Goal: Task Accomplishment & Management: Complete application form

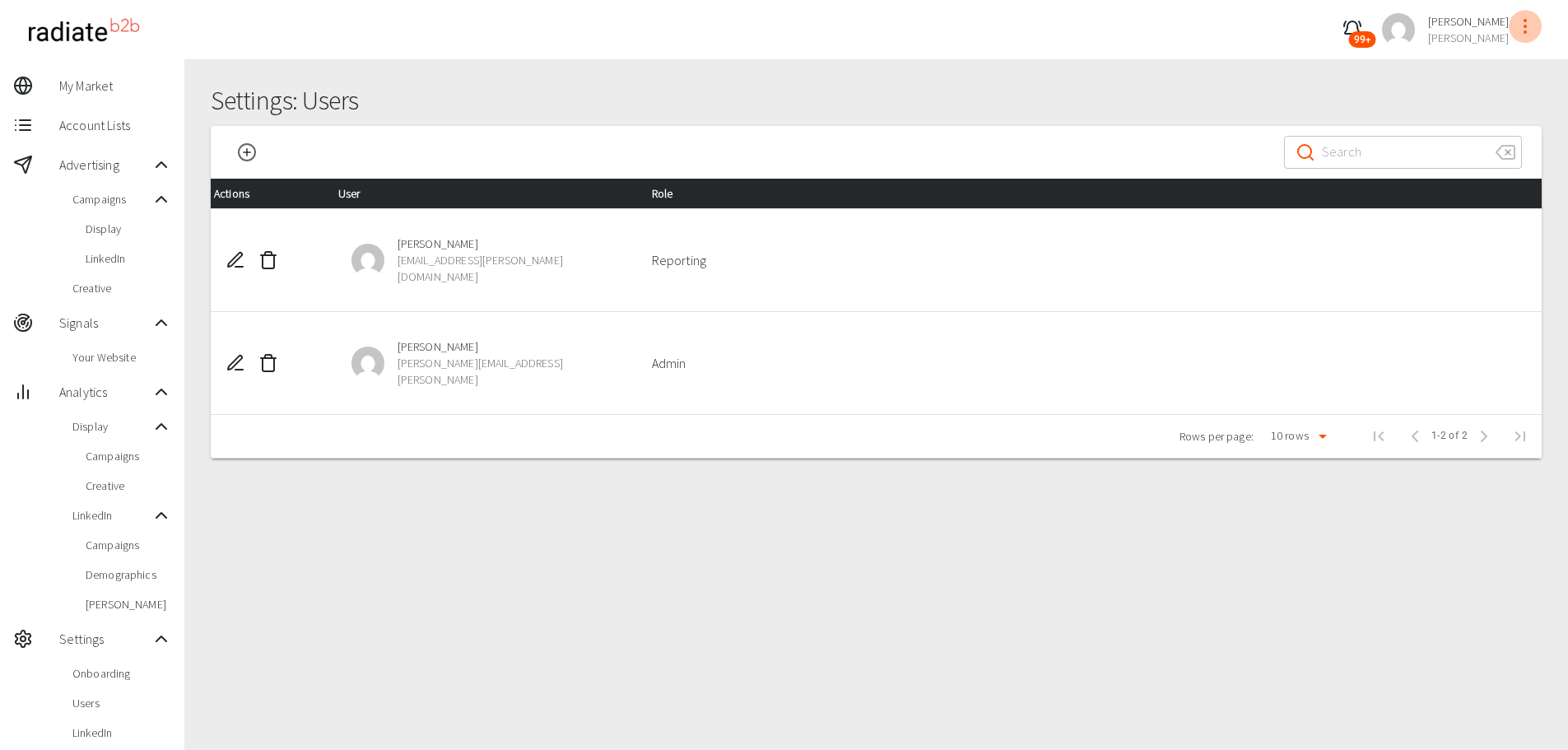
click at [1528, 30] on icon "profile-menu" at bounding box center [1526, 27] width 20 height 20
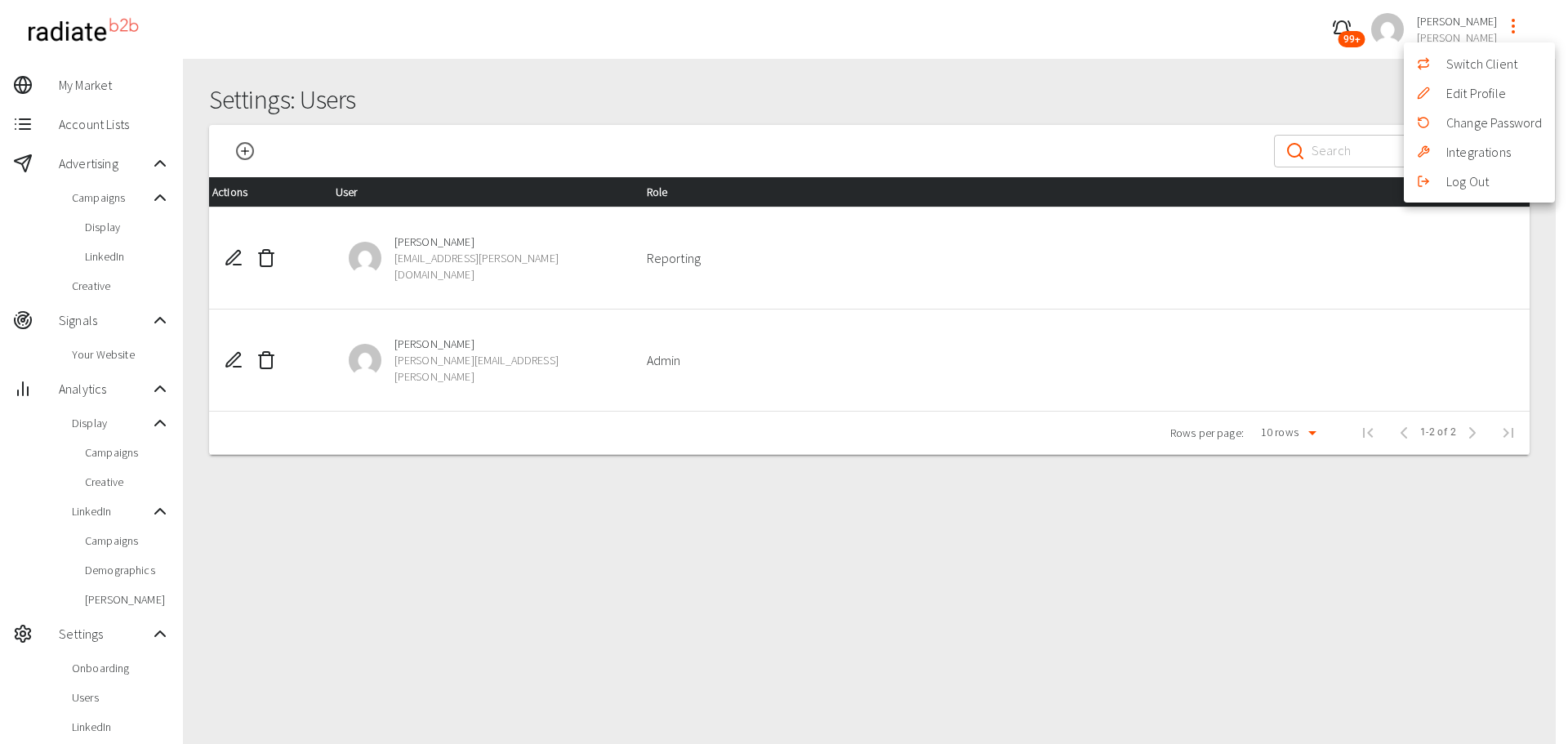
click at [1469, 61] on li "Switch Client" at bounding box center [1479, 63] width 151 height 29
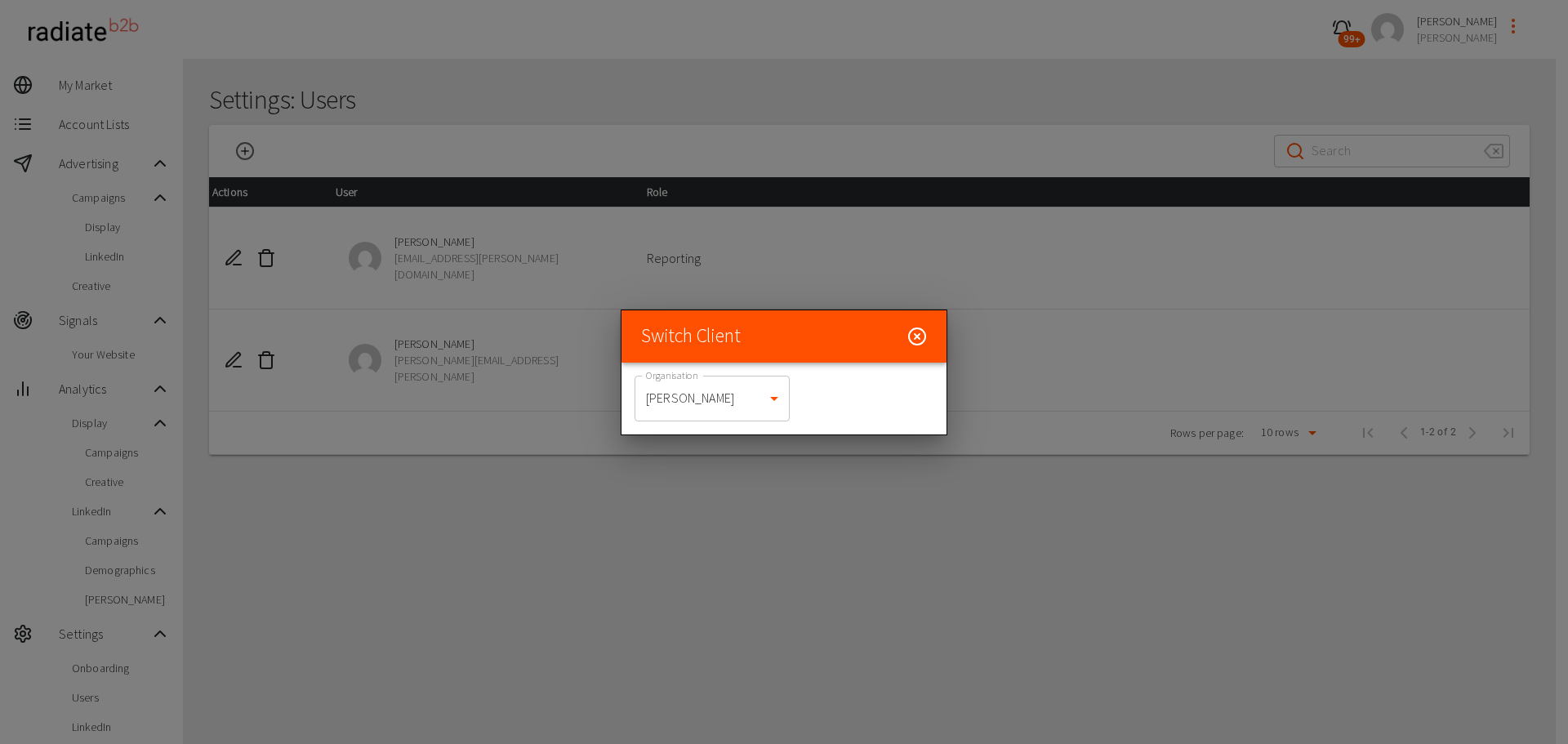
click at [695, 396] on body "99+ [PERSON_NAME] [PERSON_NAME] My Market Account Lists Advertising Campaigns D…" at bounding box center [784, 482] width 1568 height 964
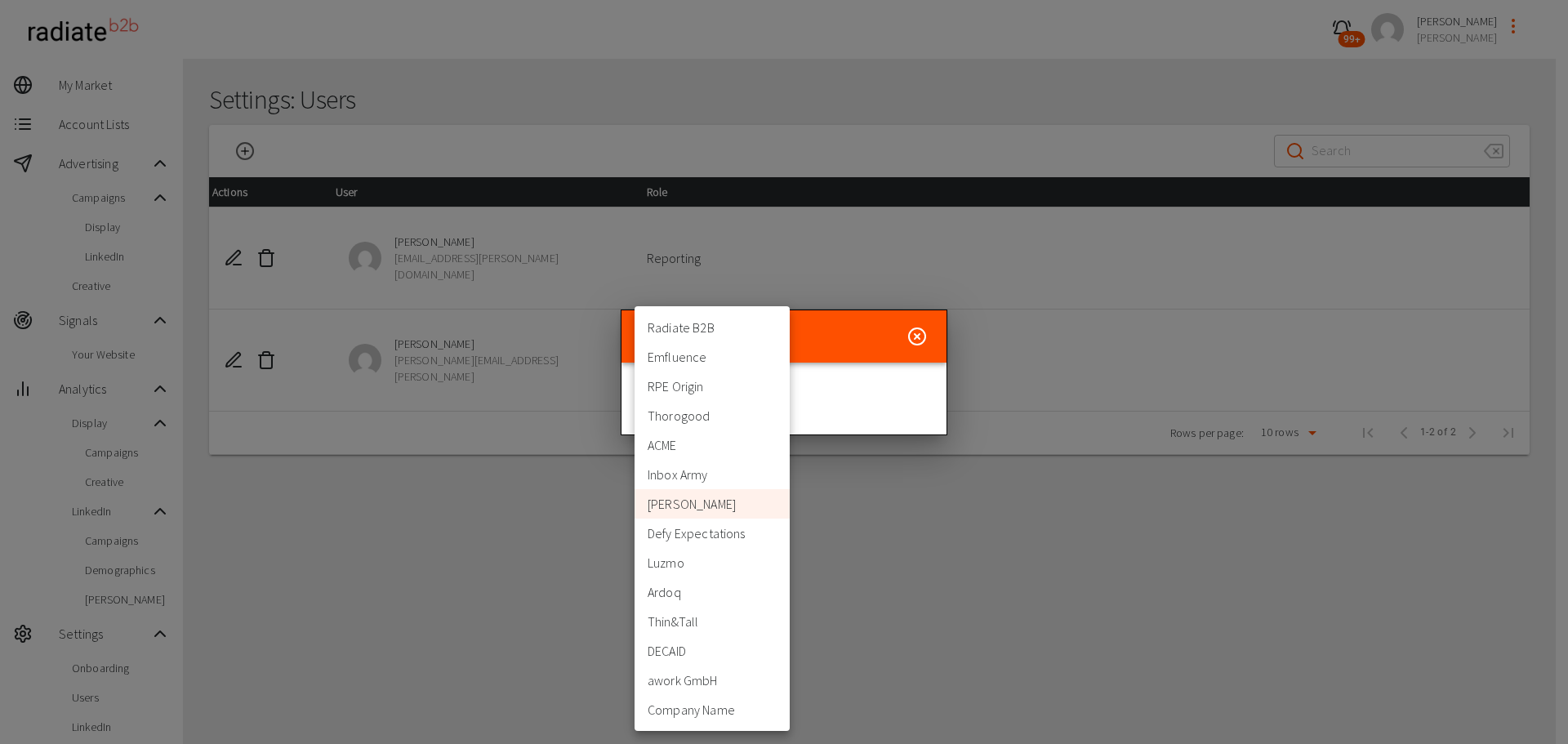
click at [689, 419] on li "Thorogood" at bounding box center [712, 415] width 155 height 29
type input "332"
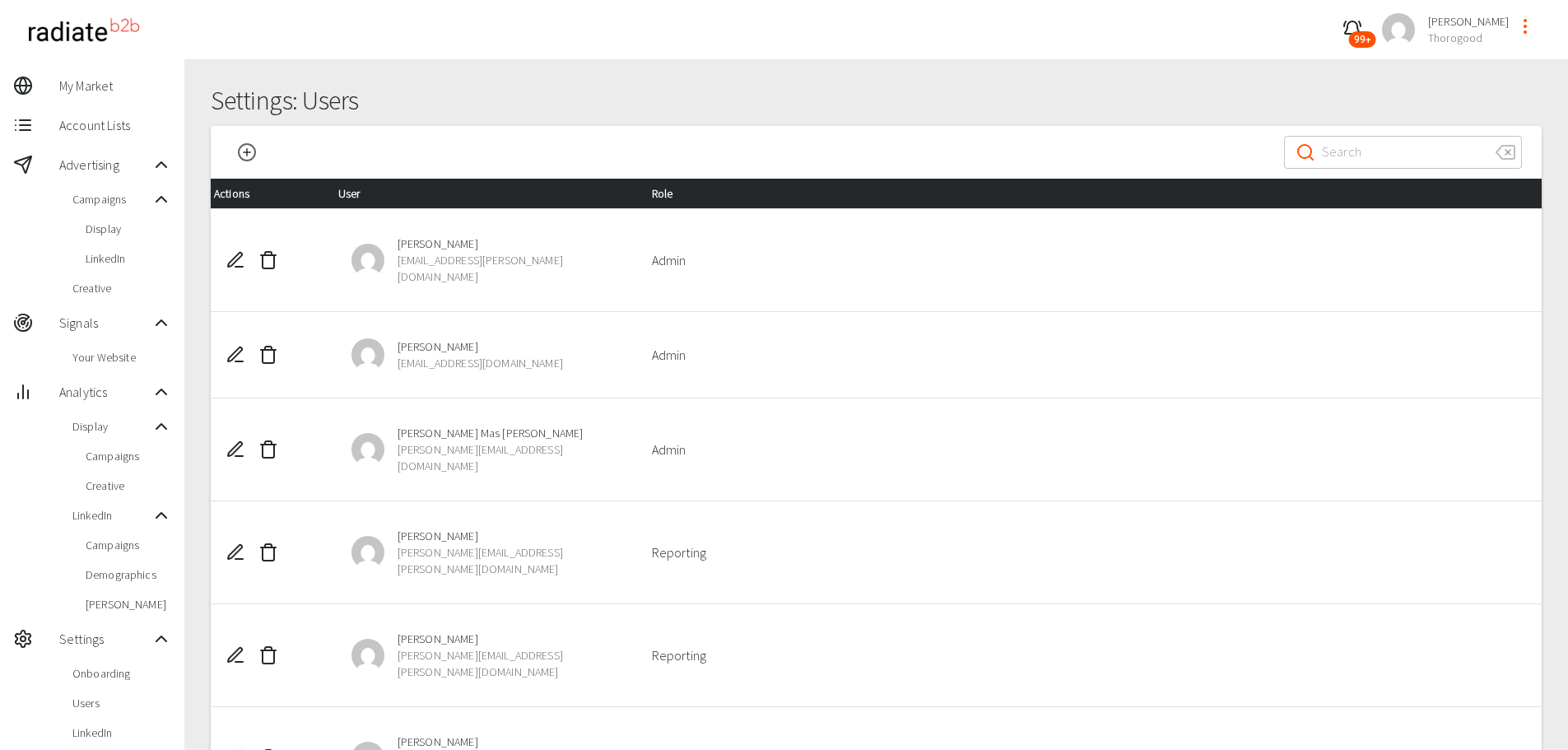
click at [103, 229] on span "Display" at bounding box center [129, 229] width 86 height 17
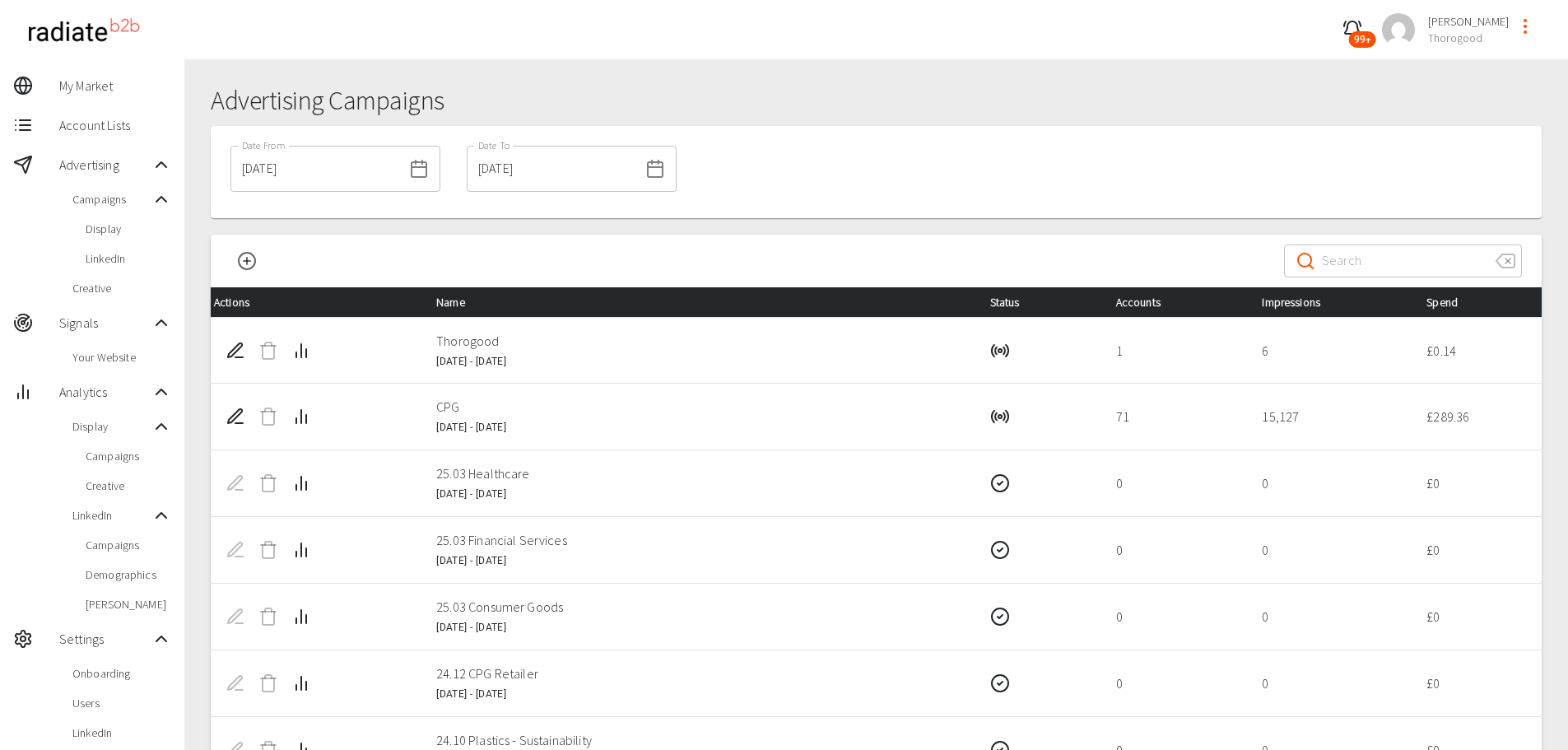
click at [250, 259] on icon "New Campaign" at bounding box center [247, 261] width 20 height 20
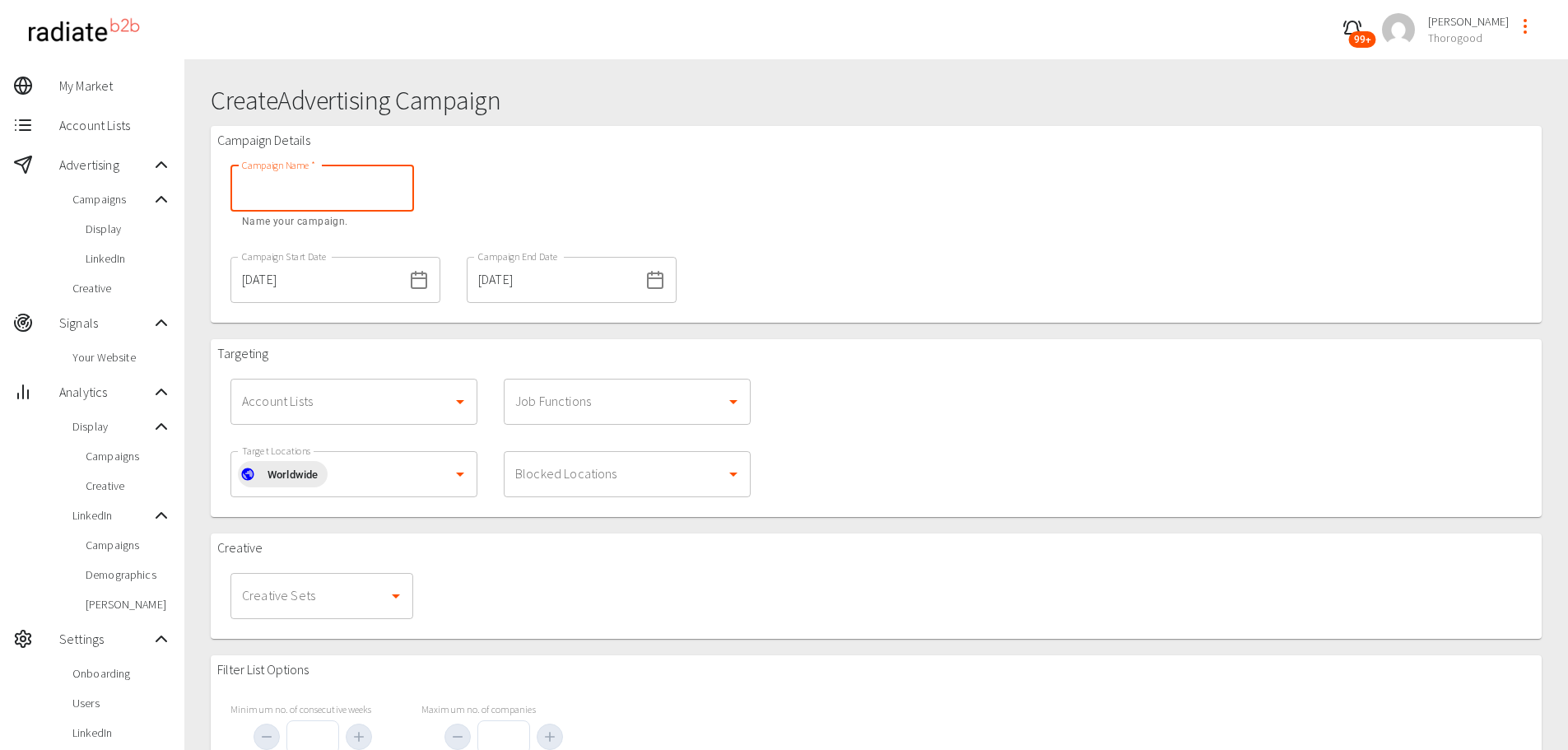
click at [299, 194] on input "Campaign Name   *" at bounding box center [322, 188] width 183 height 46
type input "Partners"
click at [411, 479] on input "Target Locations" at bounding box center [387, 474] width 118 height 31
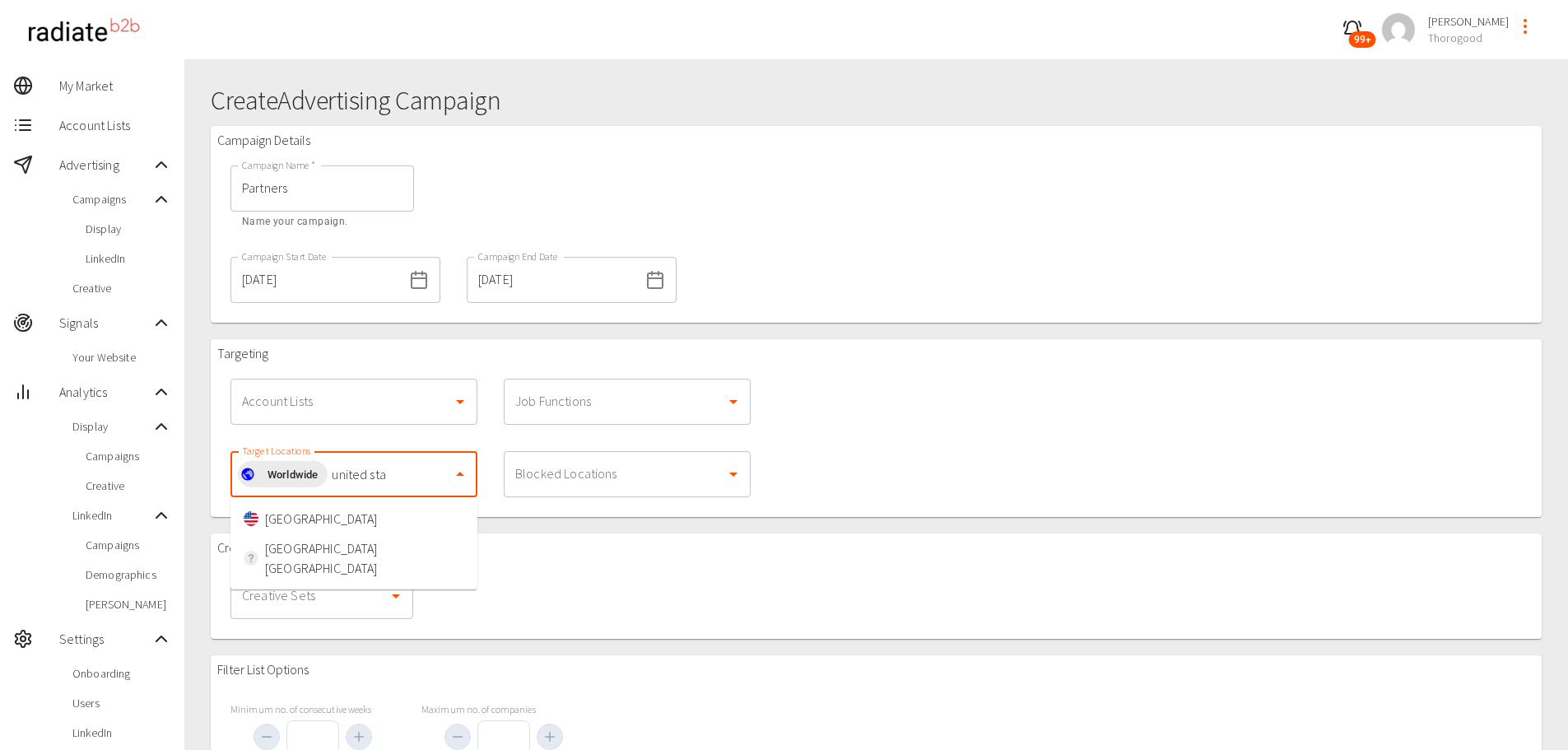
type input "united stat"
click at [401, 512] on li "[GEOGRAPHIC_DATA]" at bounding box center [354, 518] width 247 height 29
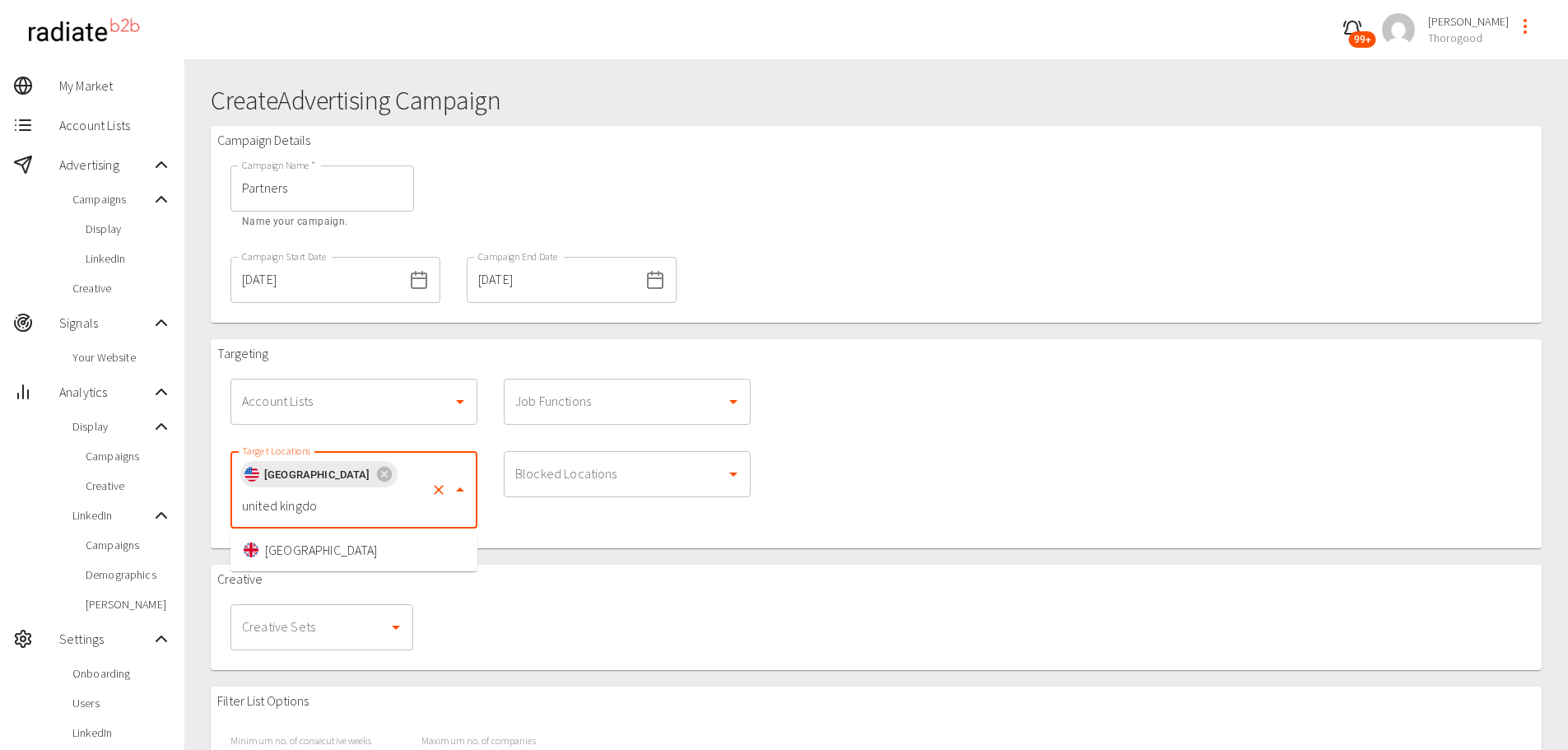
type input "[GEOGRAPHIC_DATA]"
click at [382, 548] on li "[GEOGRAPHIC_DATA]" at bounding box center [354, 549] width 247 height 29
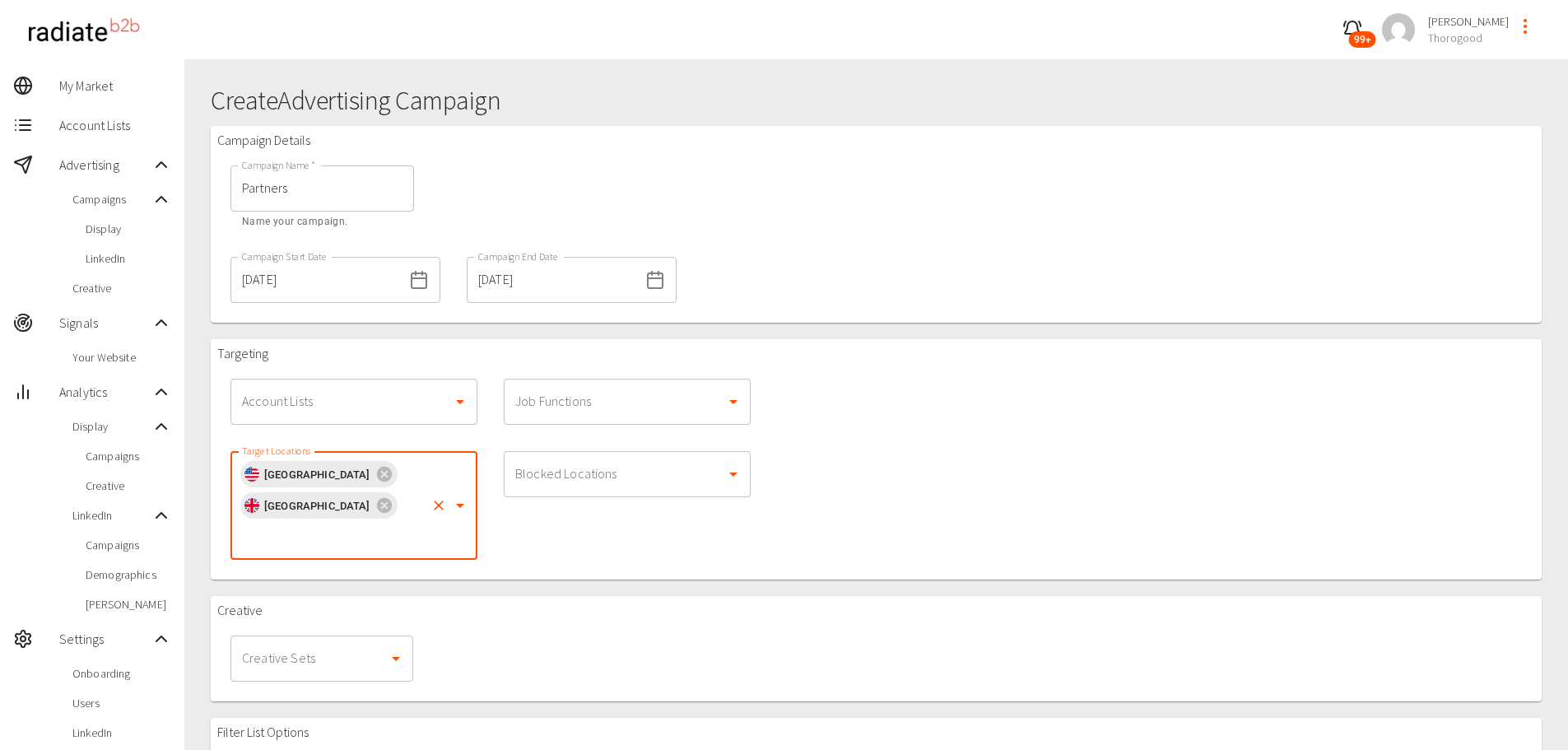
click at [326, 417] on div "Account Lists" at bounding box center [354, 401] width 247 height 46
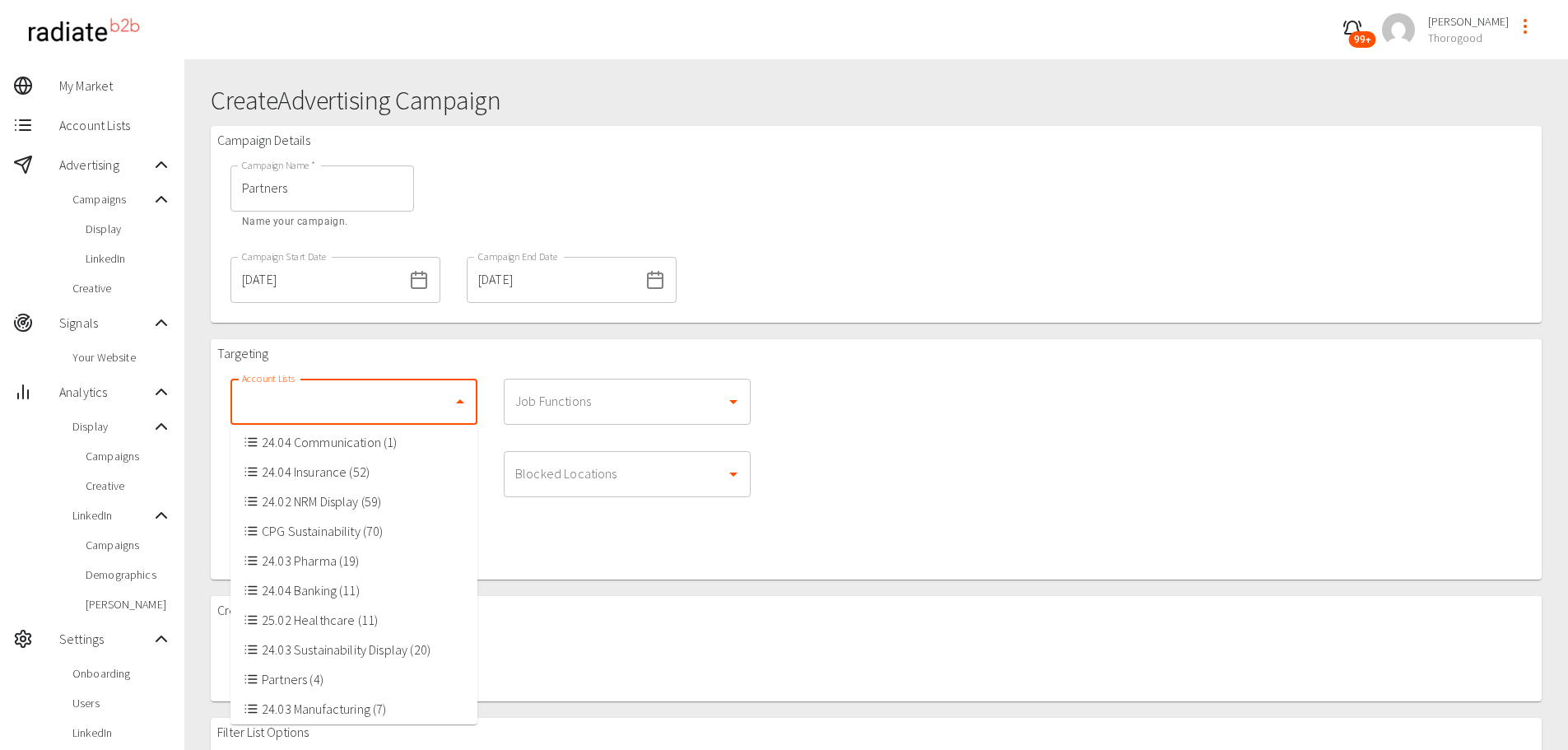
scroll to position [158, 0]
click at [336, 595] on li "Partners (4)" at bounding box center [354, 584] width 247 height 29
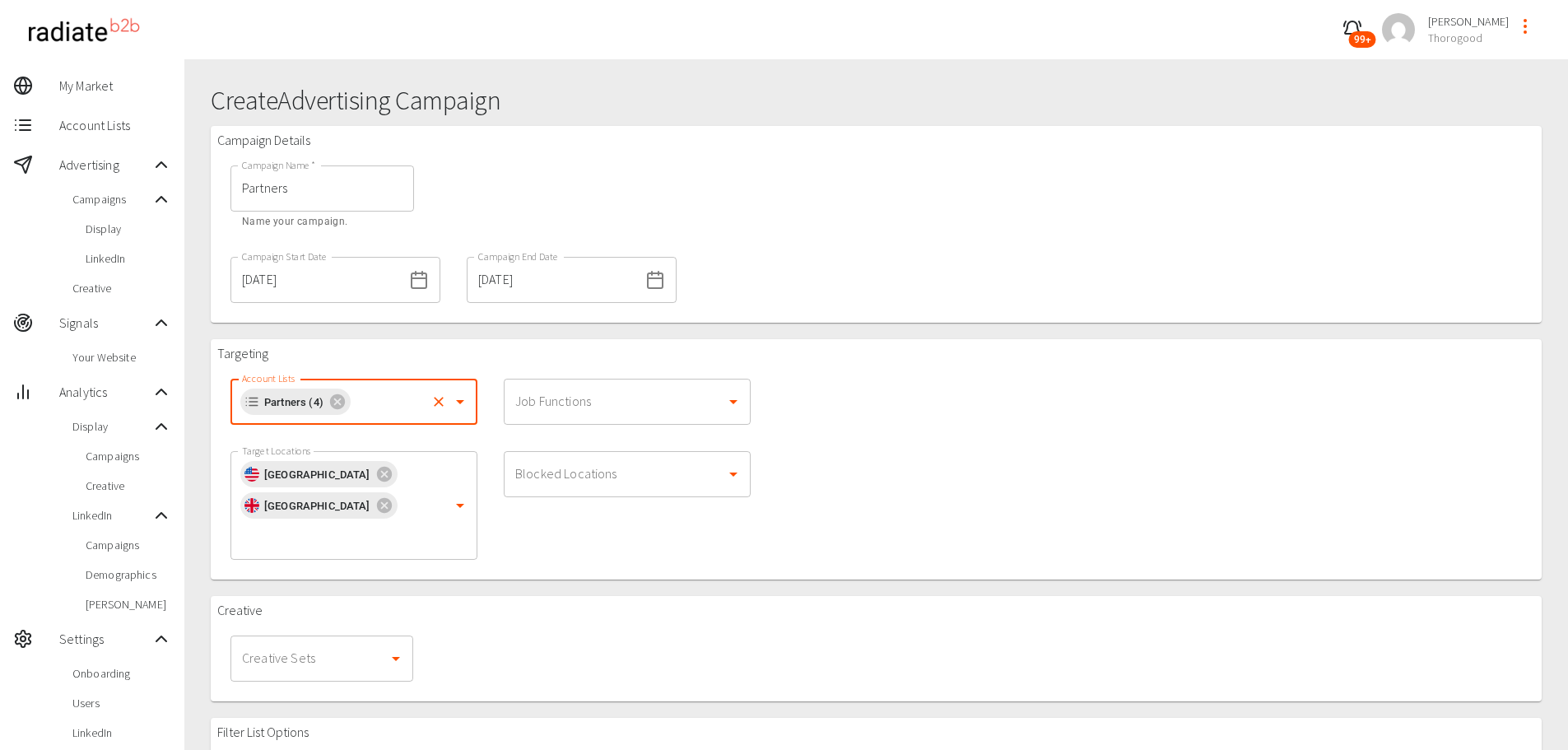
click at [557, 410] on input "Job Functions" at bounding box center [614, 401] width 208 height 31
click at [618, 408] on input "Job Functions" at bounding box center [614, 401] width 208 height 31
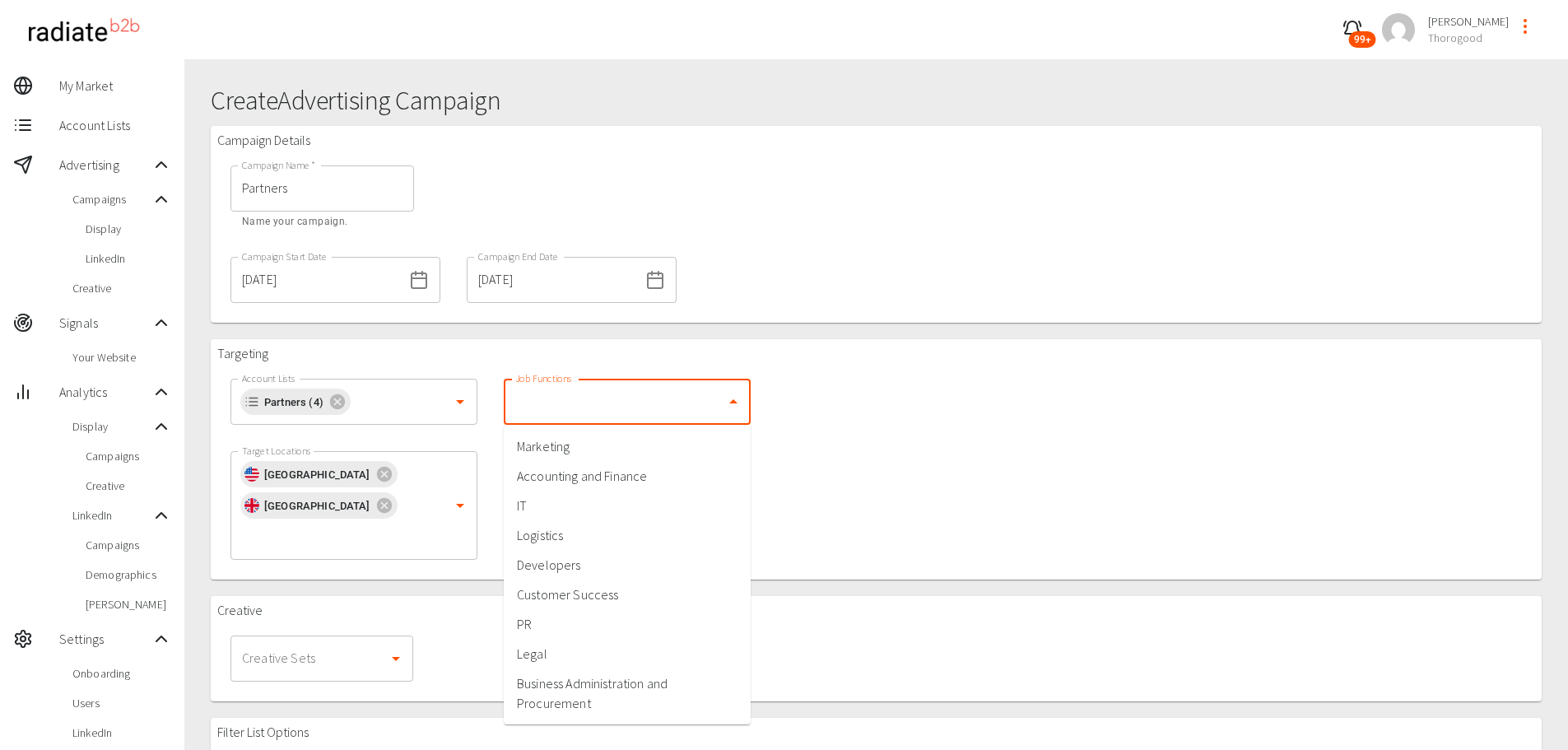
scroll to position [0, 0]
click at [616, 449] on li "Executives and Management" at bounding box center [628, 445] width 247 height 29
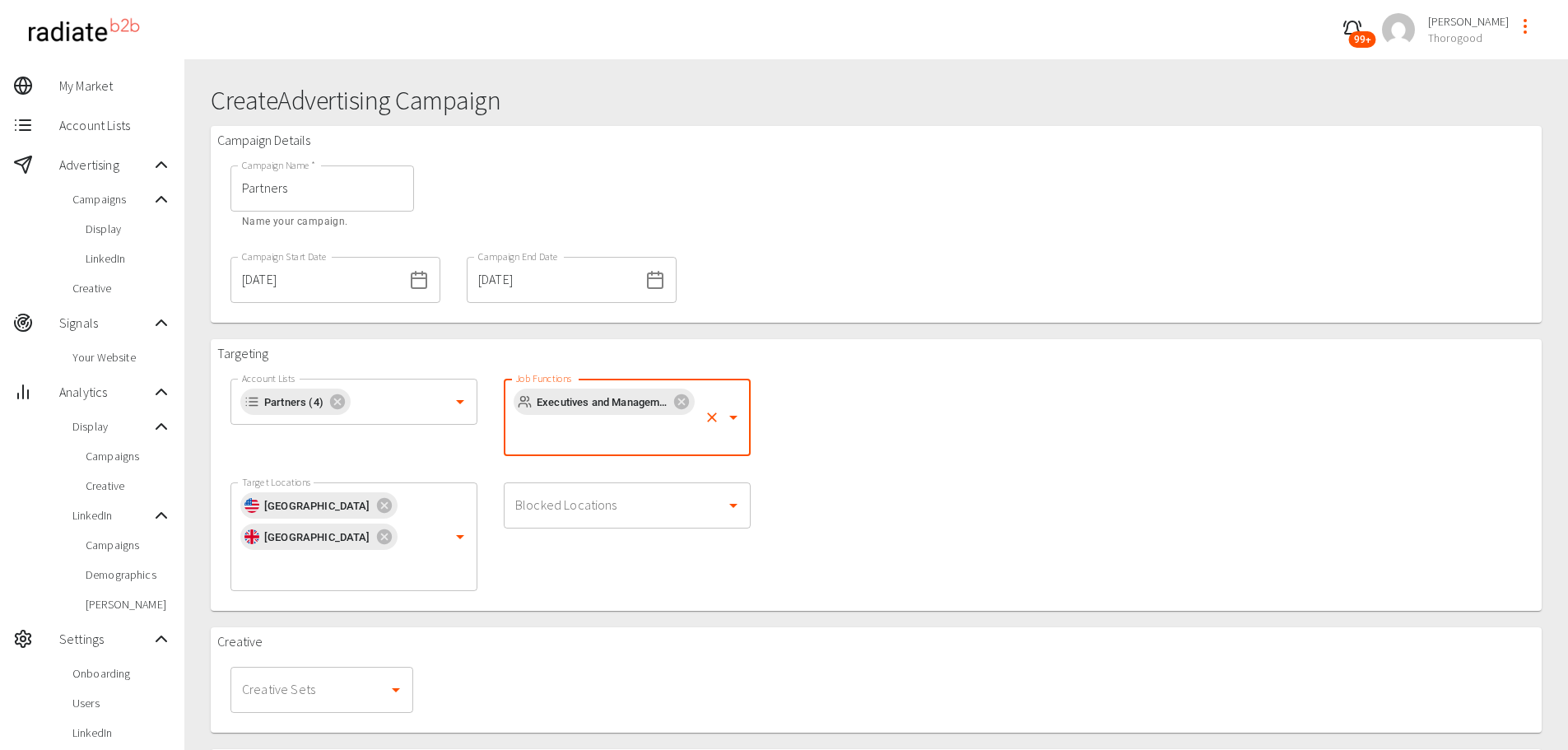
click at [598, 448] on div "Executives and Management Job Functions" at bounding box center [628, 417] width 247 height 77
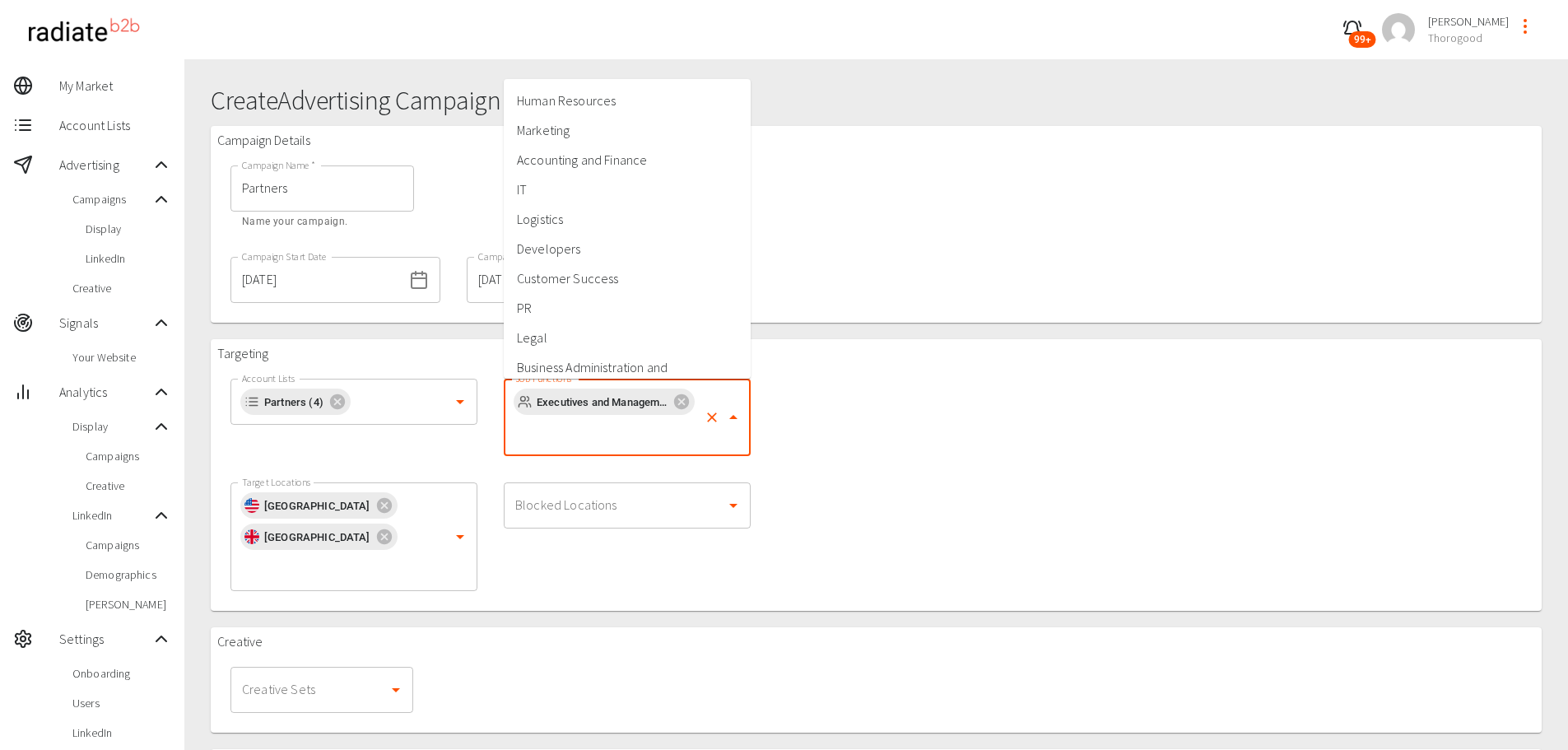
click at [580, 186] on li "IT" at bounding box center [628, 189] width 247 height 29
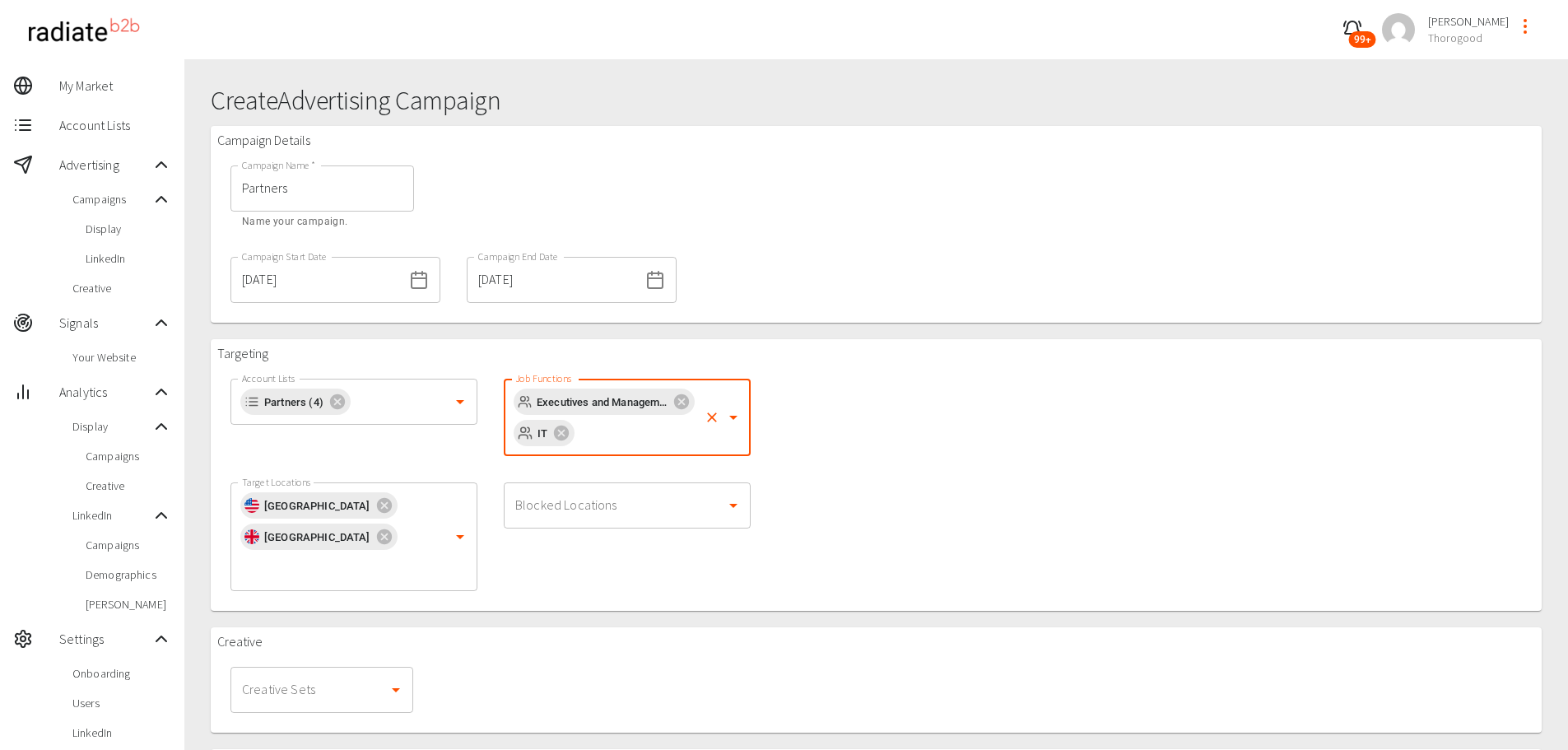
click at [600, 437] on input "Job Functions" at bounding box center [637, 433] width 120 height 31
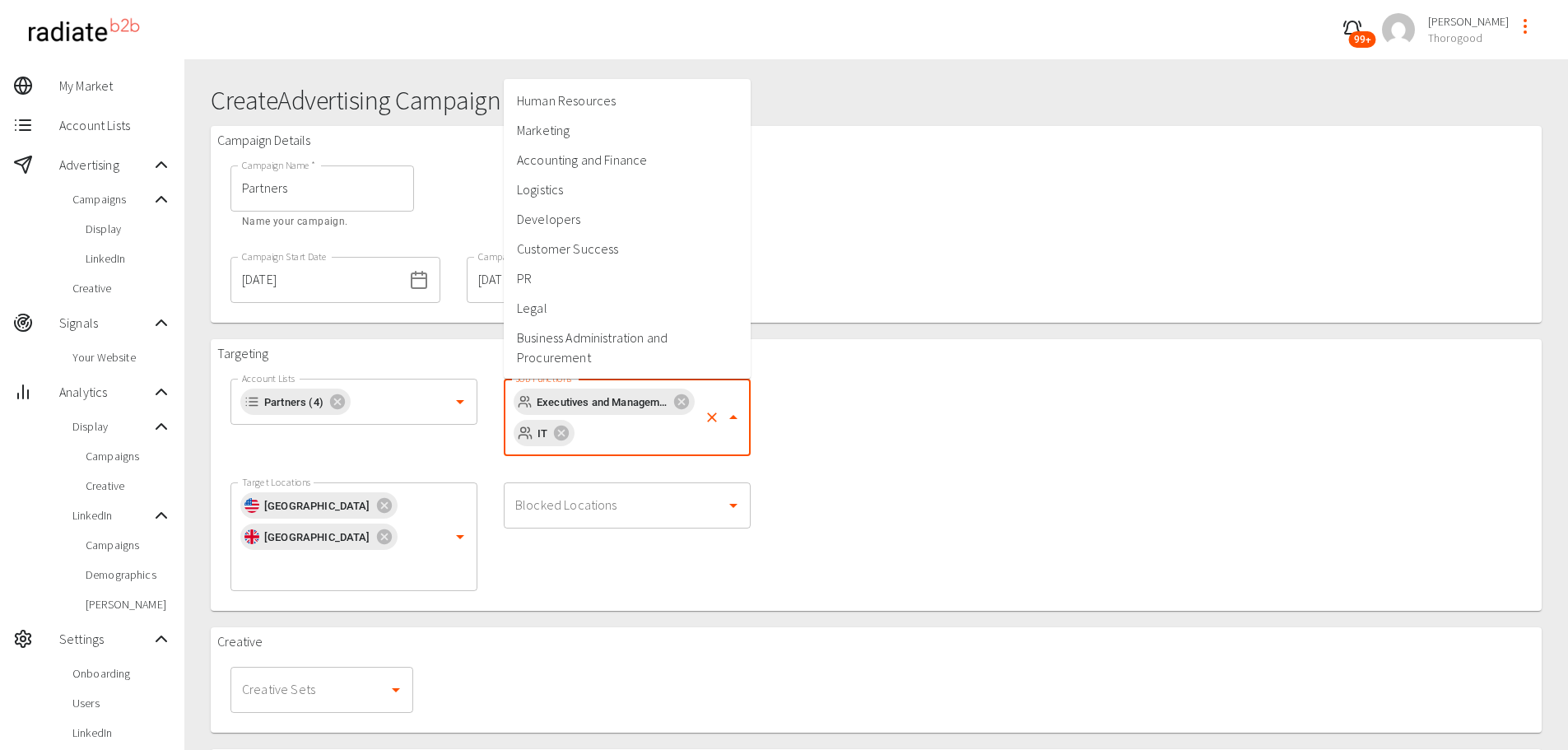
click at [866, 412] on div "Targeting Account Lists Partners (4) Account Lists Job Functions Executives and…" at bounding box center [876, 475] width 1331 height 271
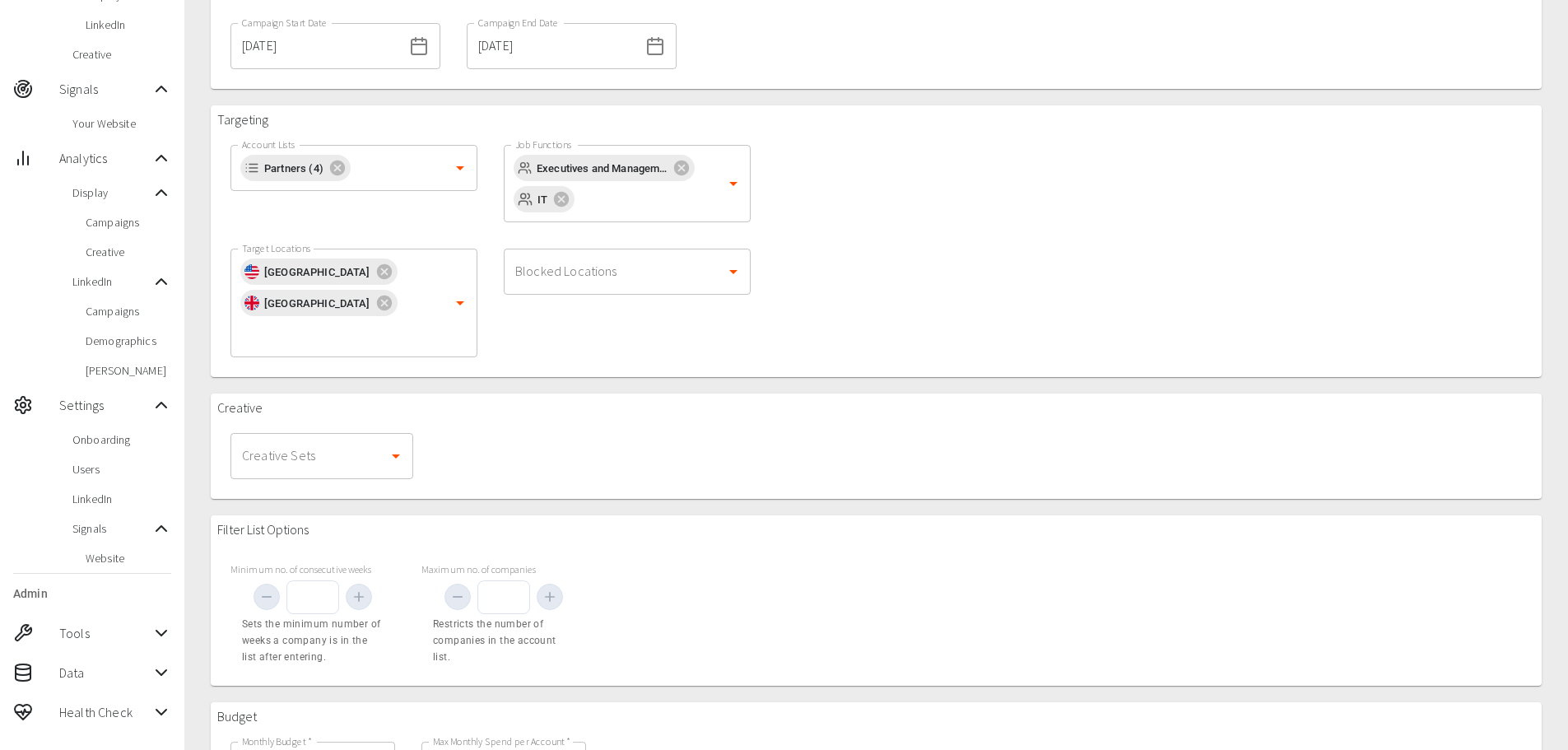
scroll to position [247, 0]
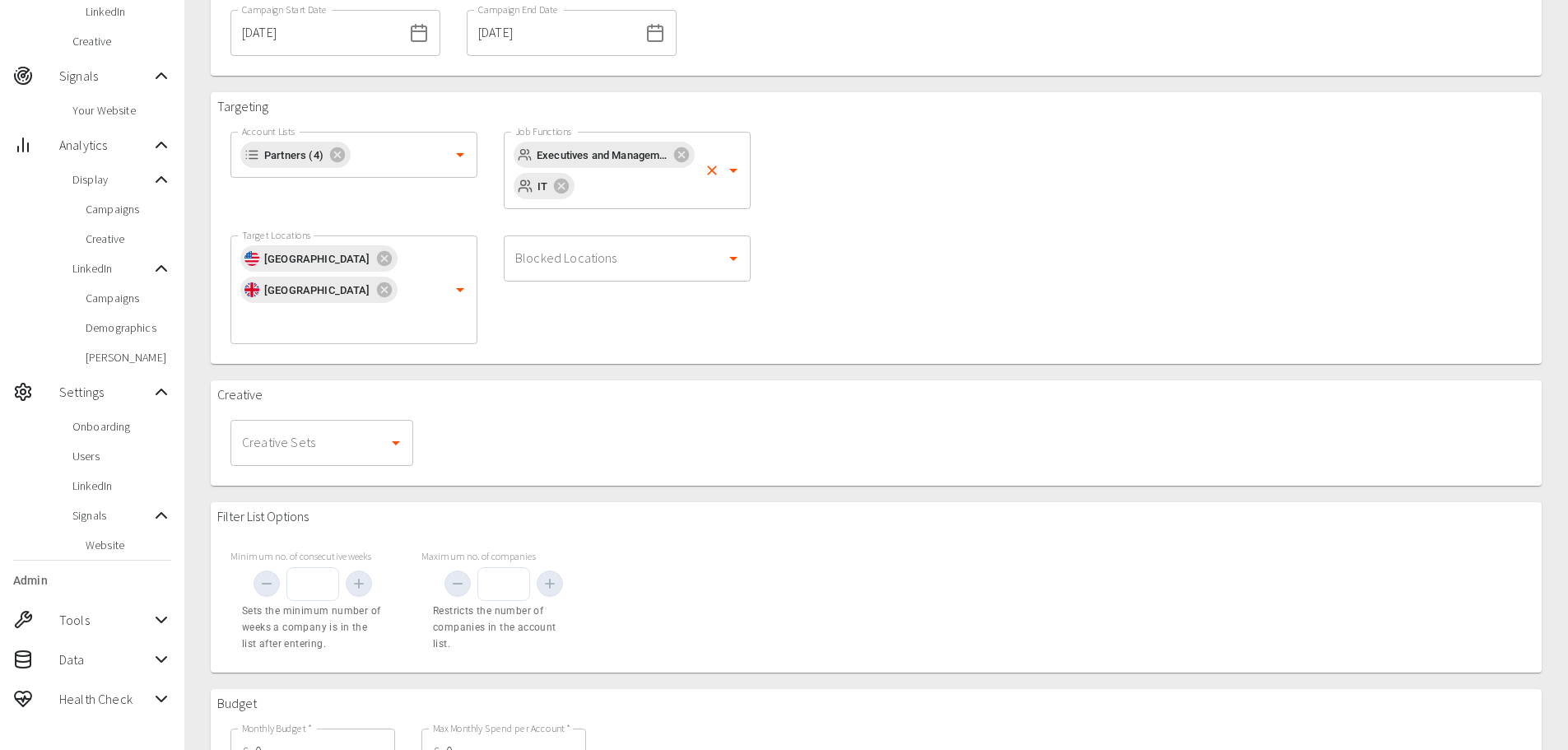
click at [630, 190] on input "Job Functions" at bounding box center [637, 186] width 120 height 31
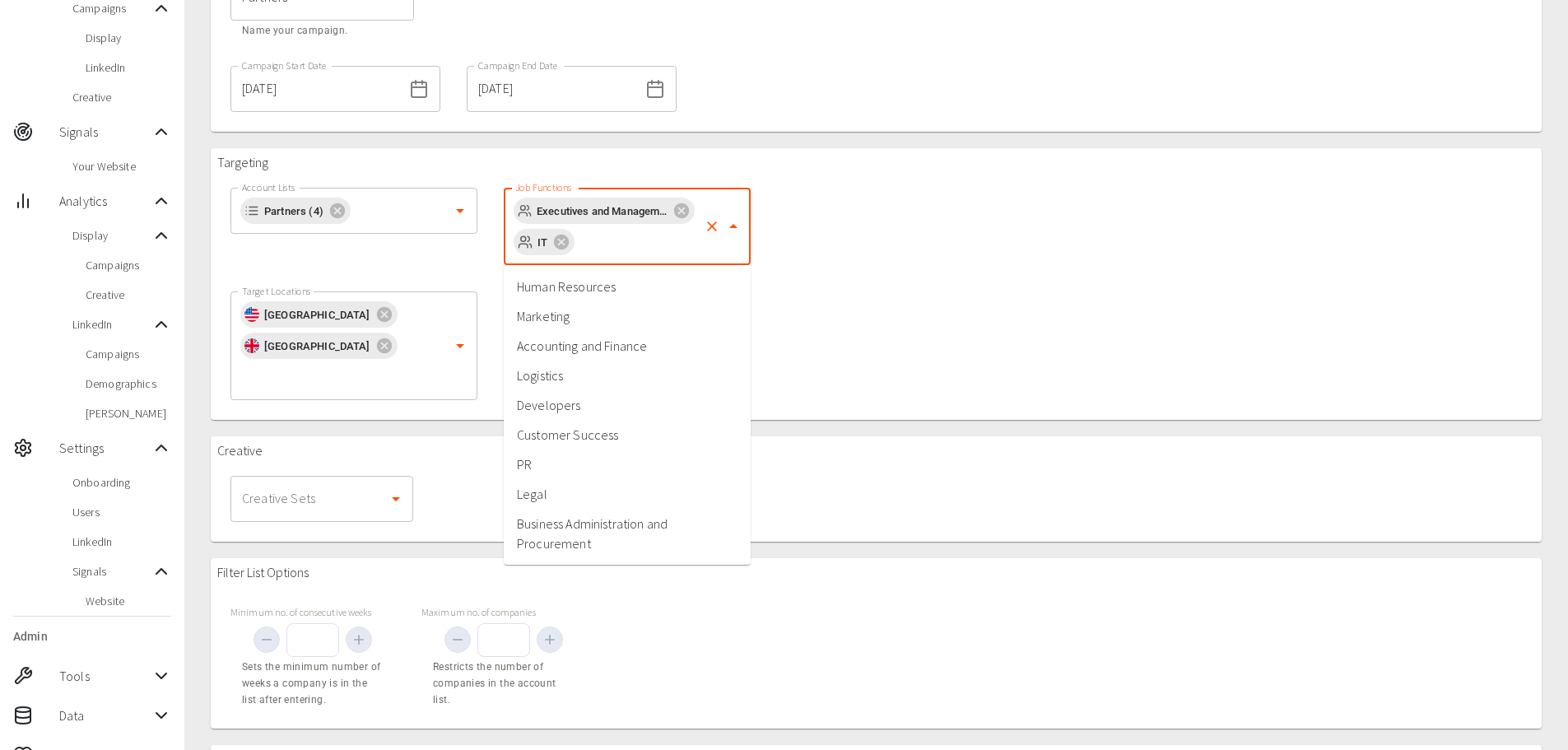
scroll to position [165, 0]
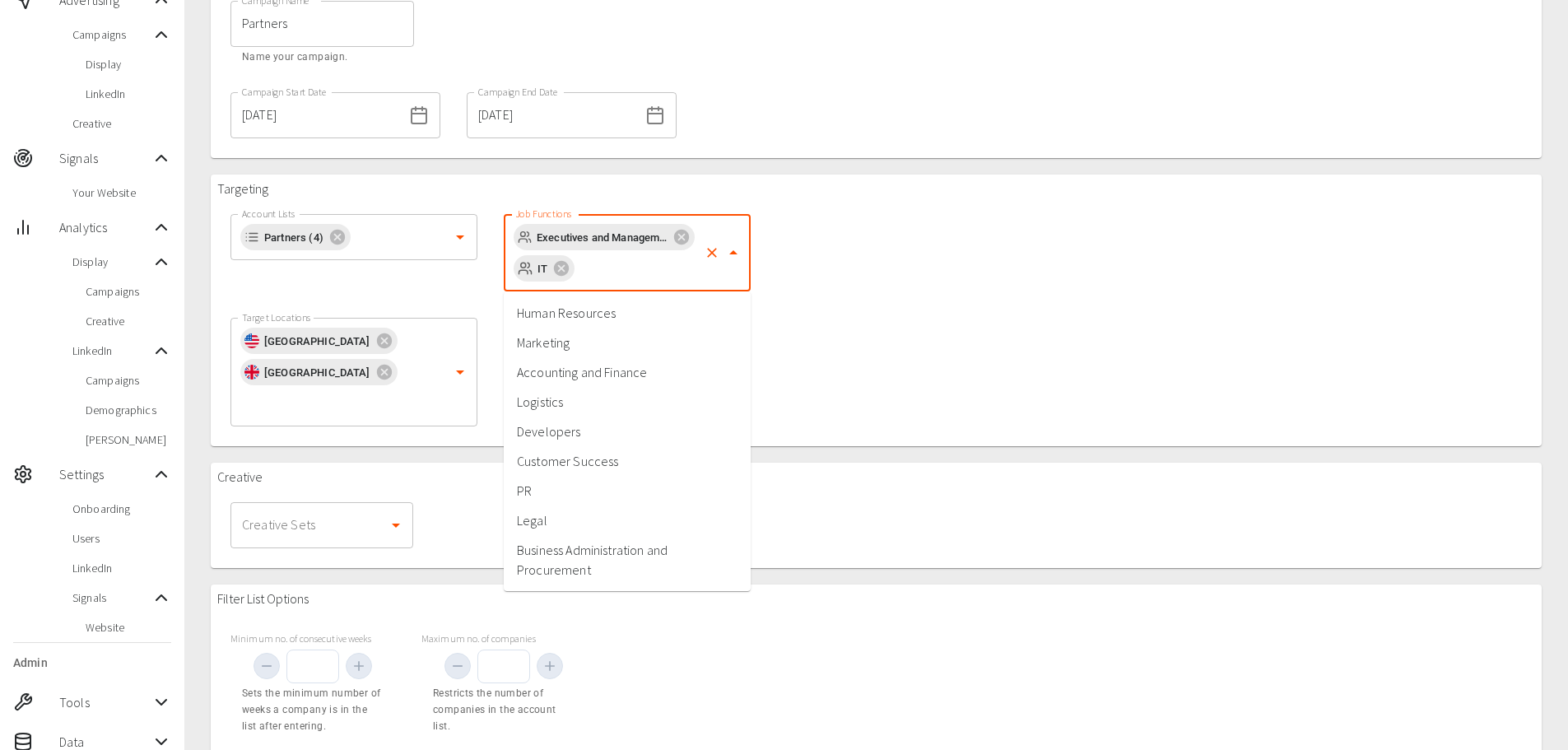
click at [831, 446] on div at bounding box center [876, 454] width 1331 height 17
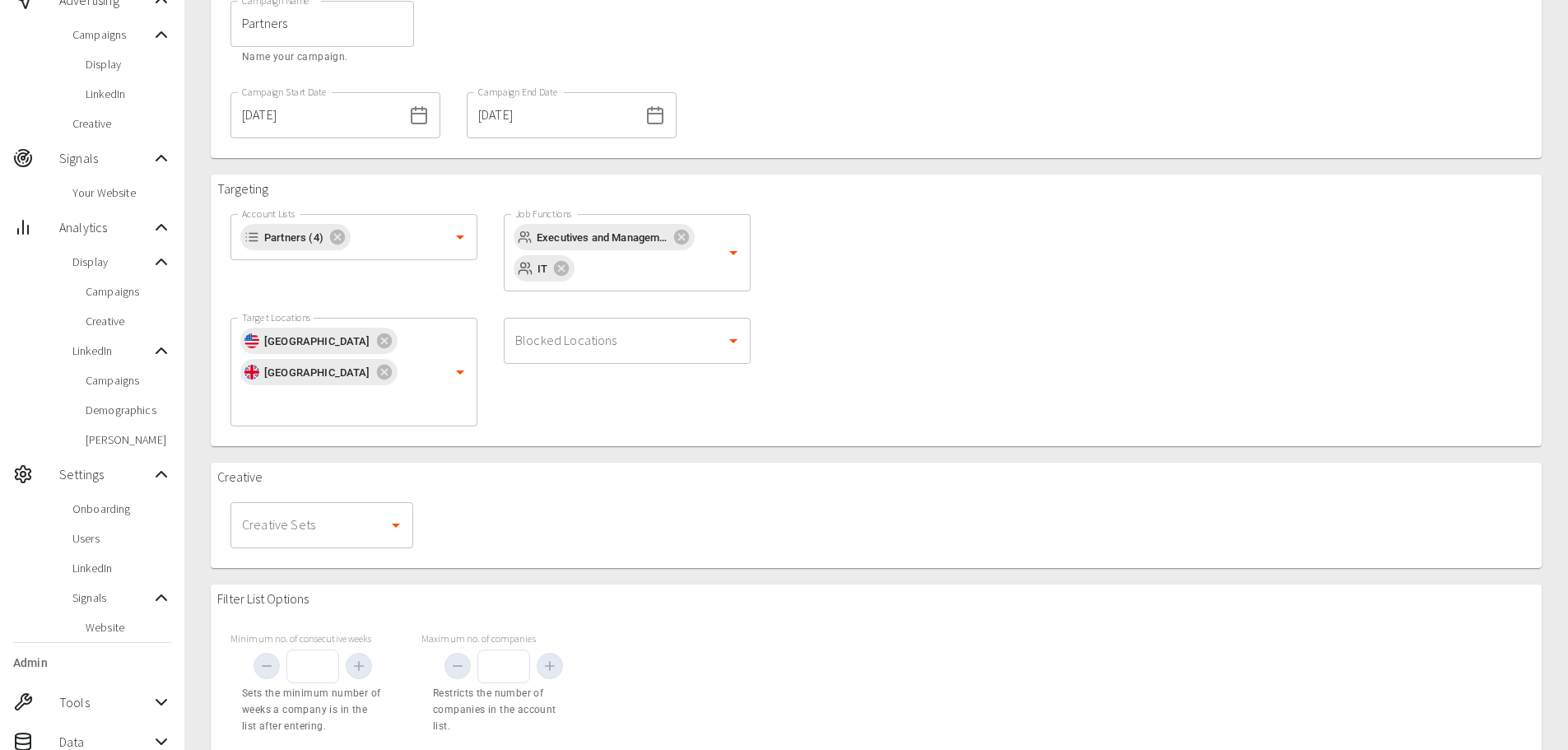
click at [322, 509] on input "Creative Sets" at bounding box center [309, 524] width 143 height 31
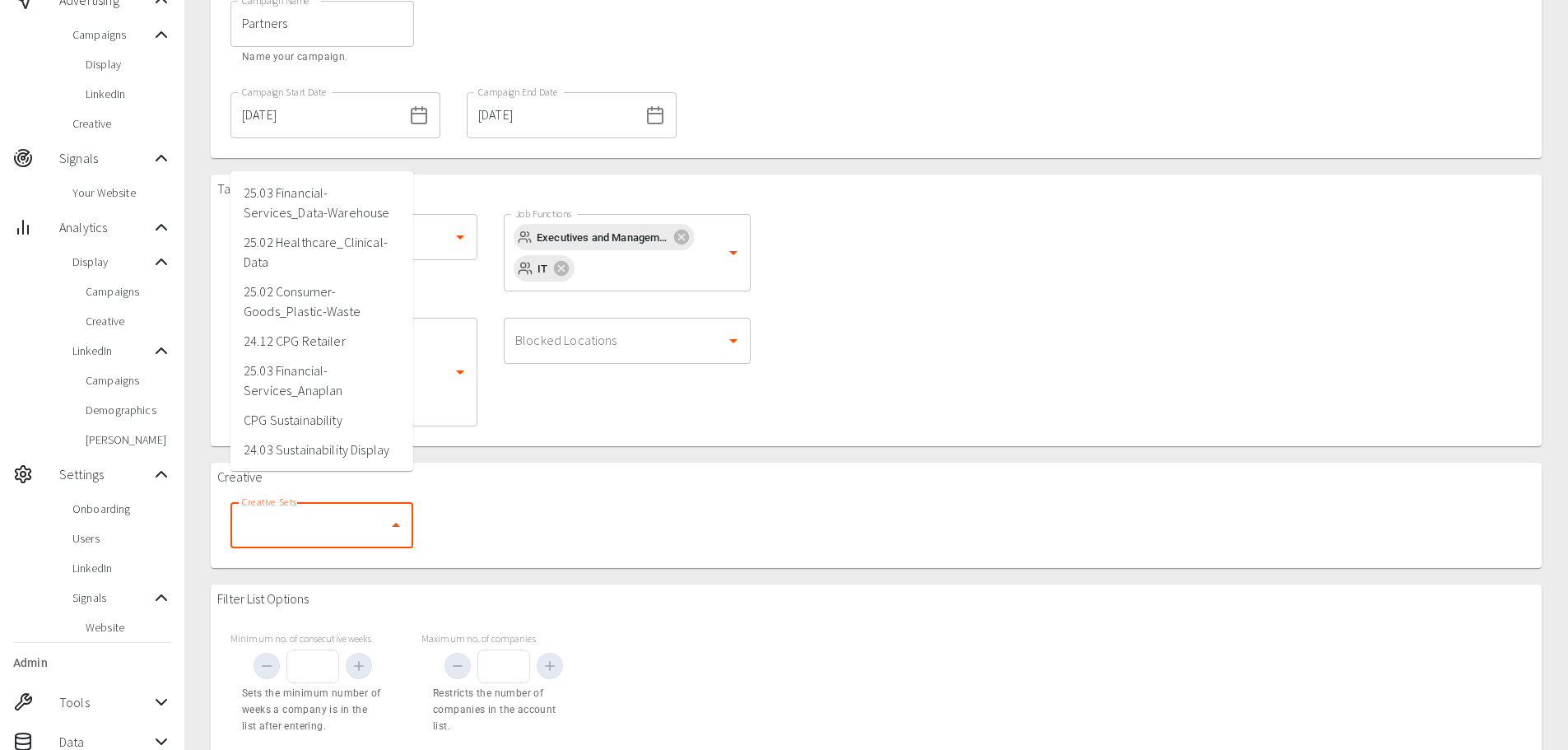
scroll to position [82, 0]
click at [309, 342] on li "CPG Sustainability" at bounding box center [322, 337] width 183 height 29
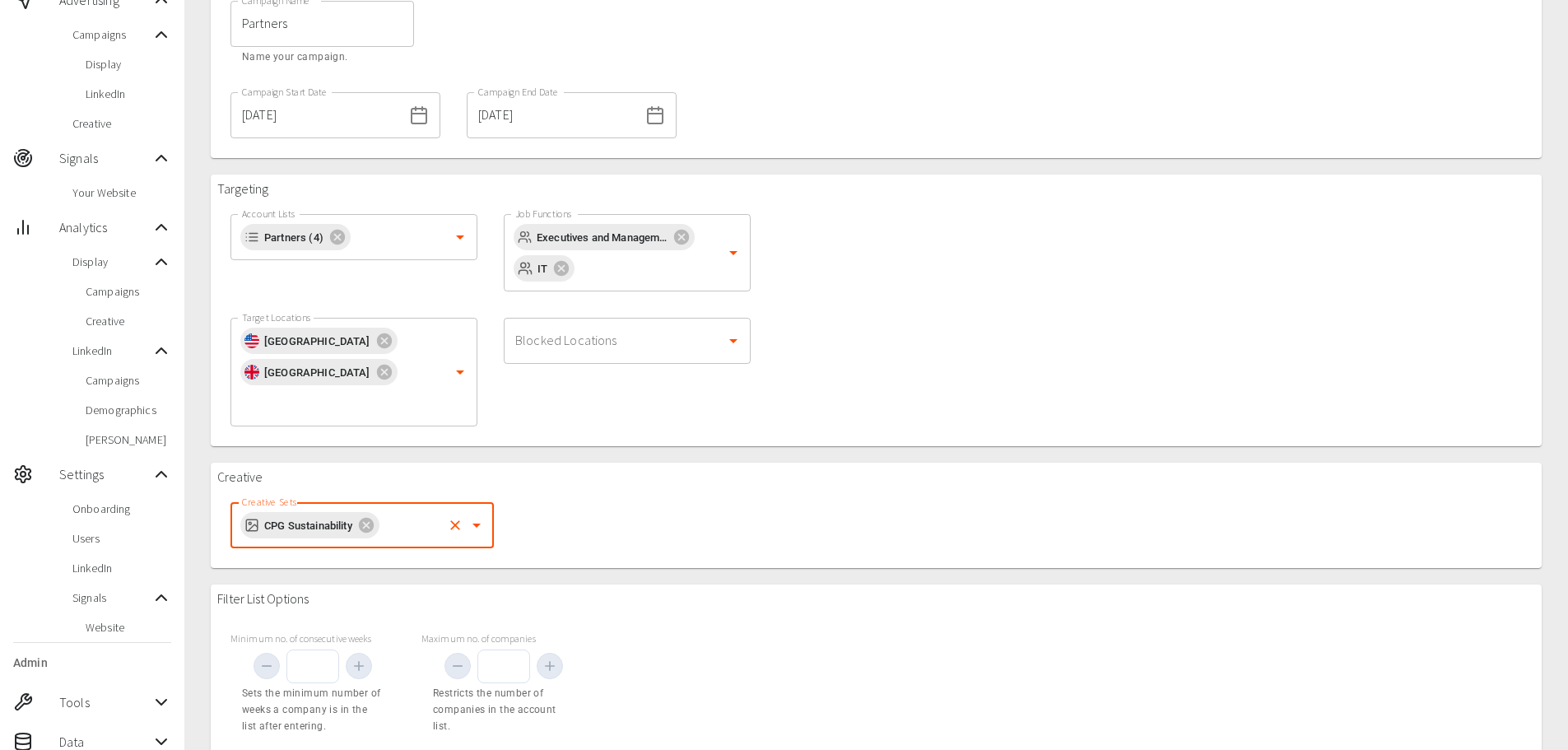
click at [394, 509] on input "Creative Sets" at bounding box center [412, 524] width 59 height 31
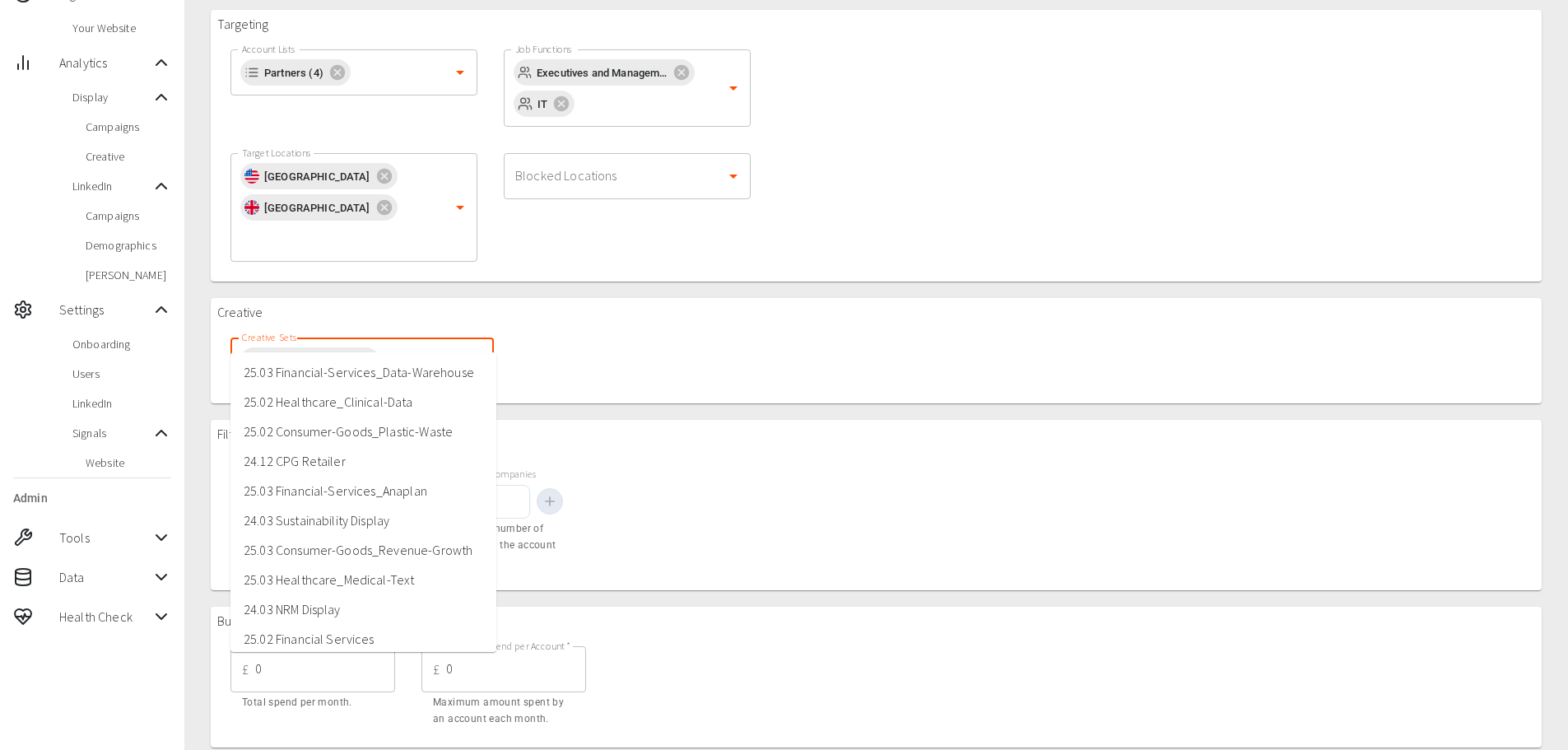
scroll to position [0, 0]
click at [352, 471] on li "24.12 CPG Retailer" at bounding box center [363, 462] width 266 height 29
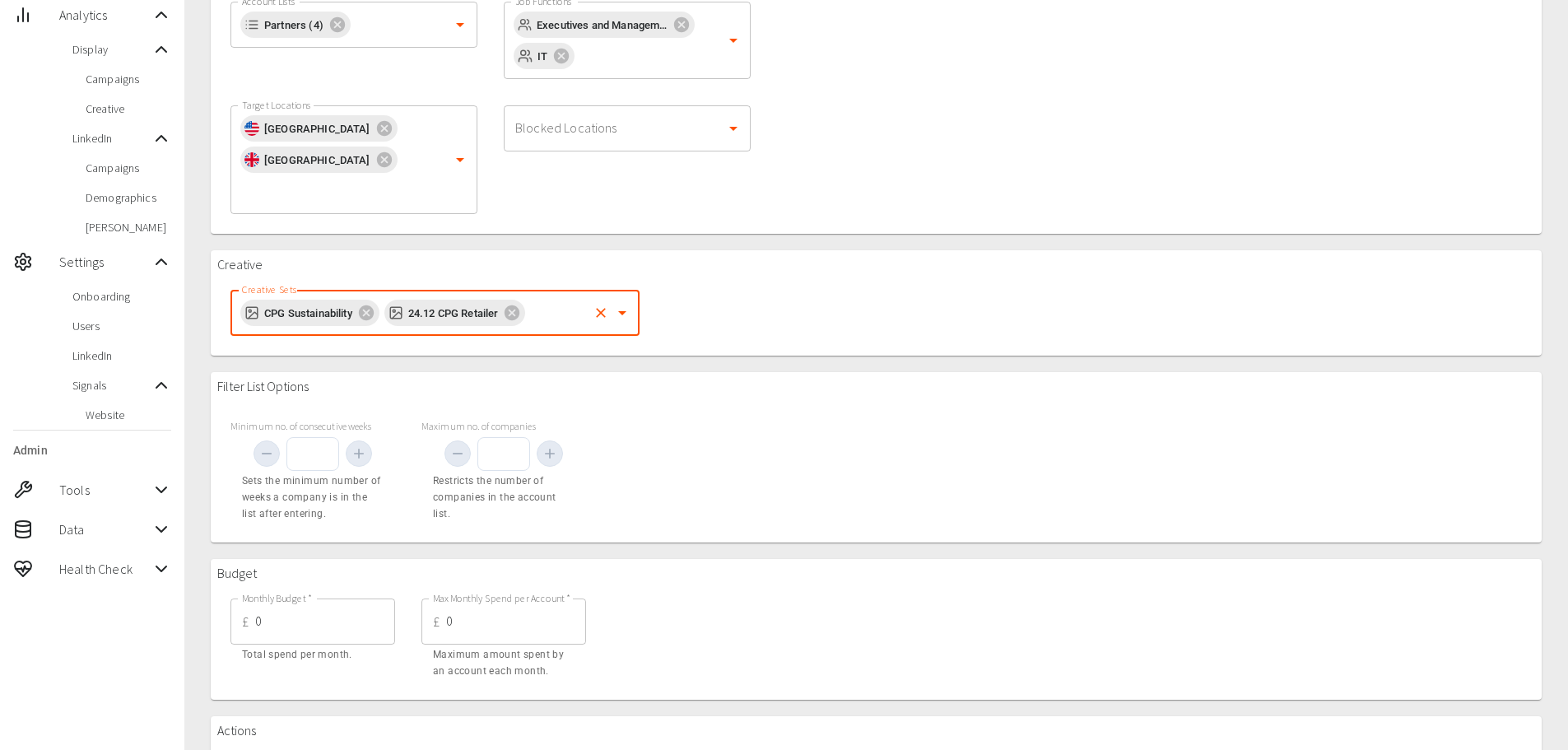
scroll to position [427, 0]
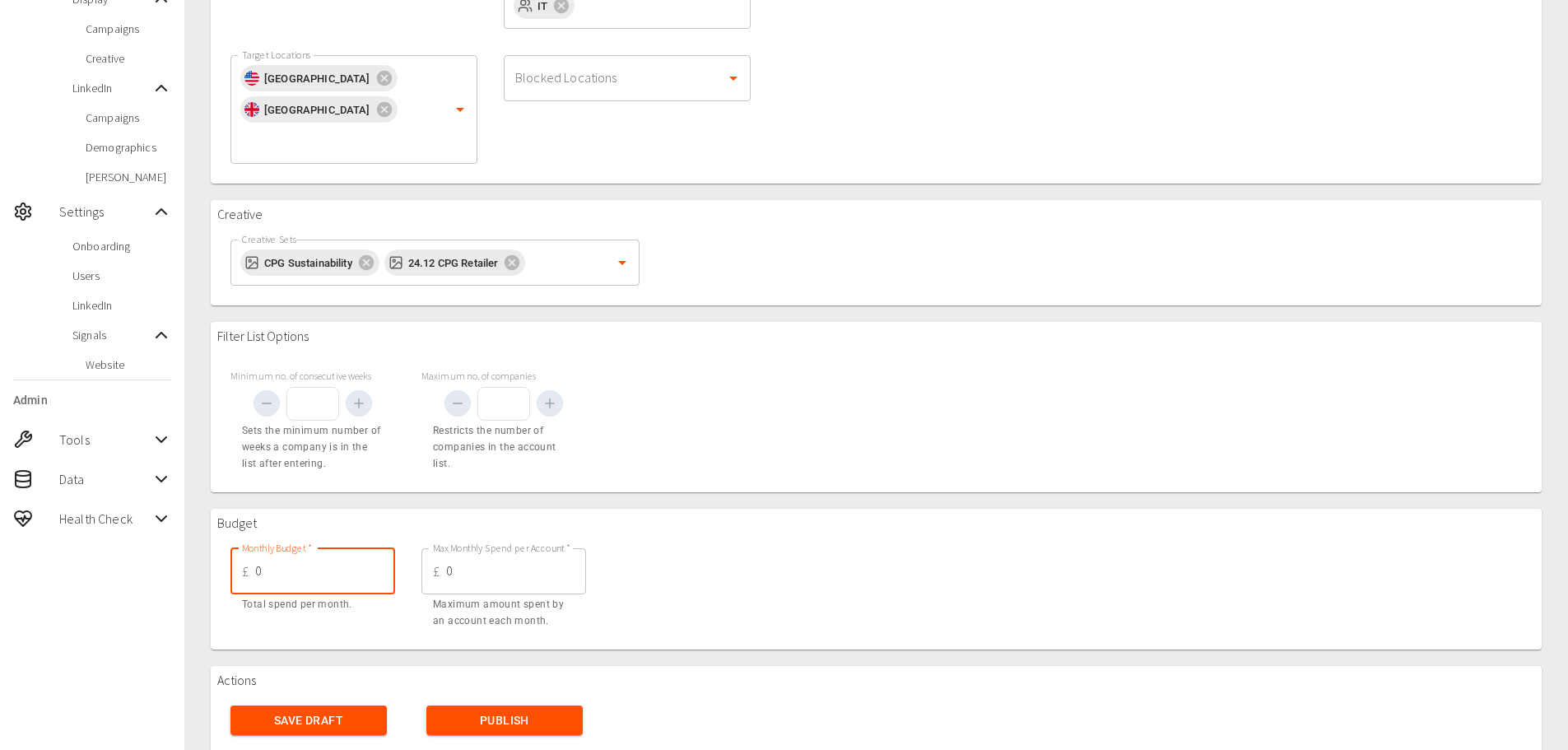
drag, startPoint x: 343, startPoint y: 529, endPoint x: 183, endPoint y: 546, distance: 160.9
click at [183, 546] on div "99+ [PERSON_NAME] Thorogood My Market Account Lists Advertising Campaigns Displ…" at bounding box center [784, 177] width 1568 height 1208
type input "1000"
type input "10"
click at [646, 508] on div "Budget Monthly Budget   * £ 1000 Monthly Budget   * Total spend per month. Max …" at bounding box center [876, 579] width 1331 height 141
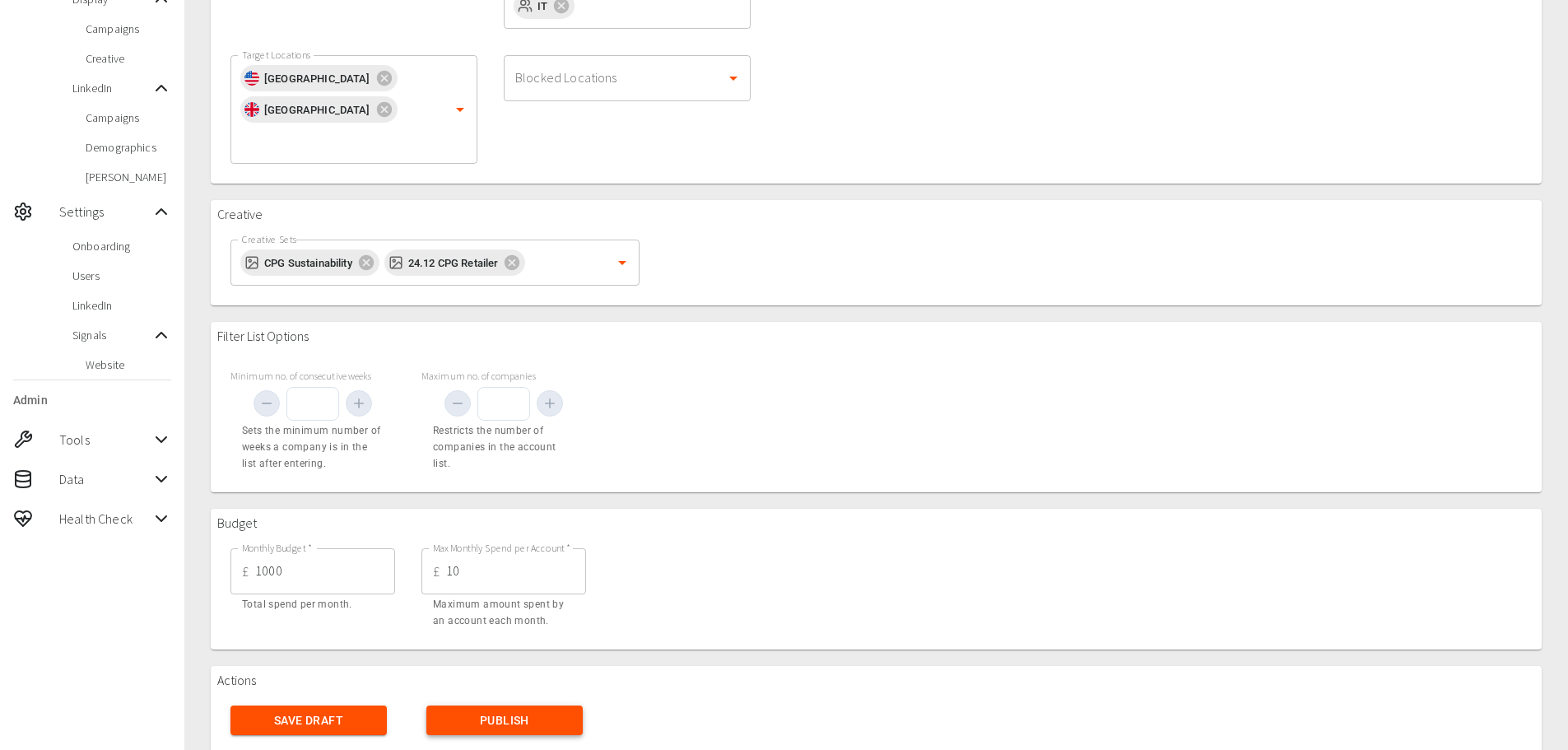
click at [481, 705] on button "Publish" at bounding box center [505, 721] width 156 height 30
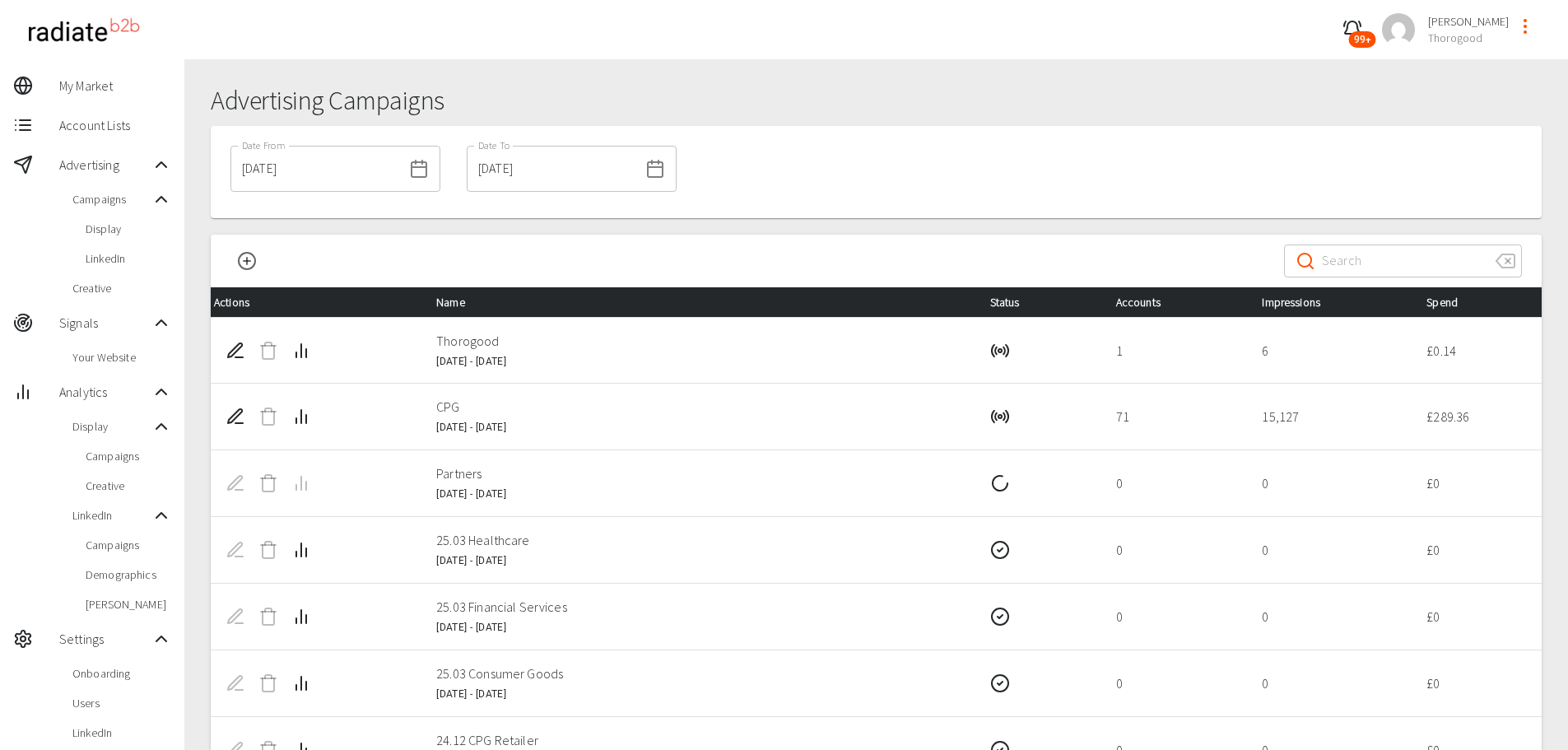
click at [798, 511] on td "Partners [DATE] - [DATE]" at bounding box center [700, 483] width 553 height 66
click at [232, 408] on icon "Edit Campaign" at bounding box center [235, 417] width 20 height 20
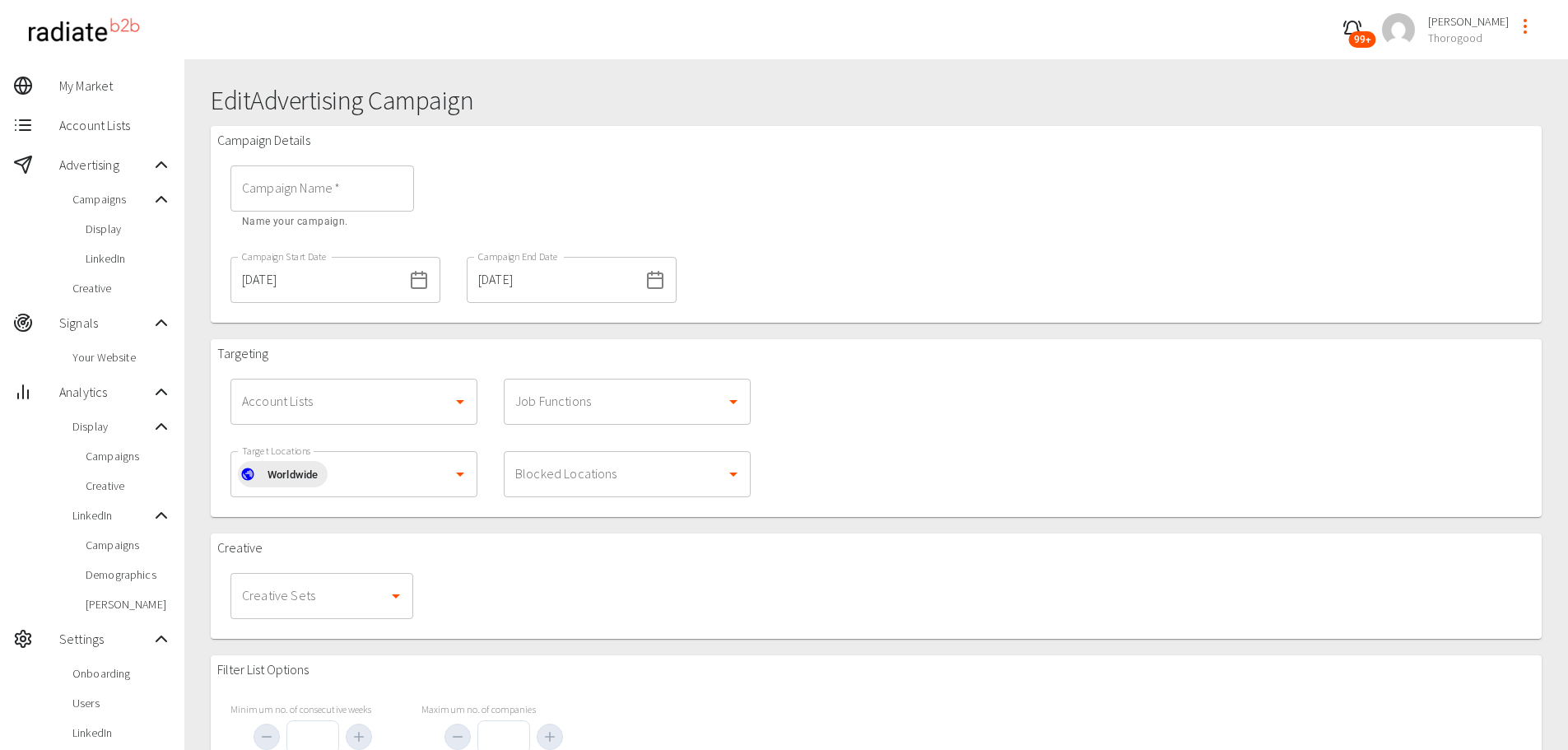
type input "CPG"
type input "1000"
type input "5"
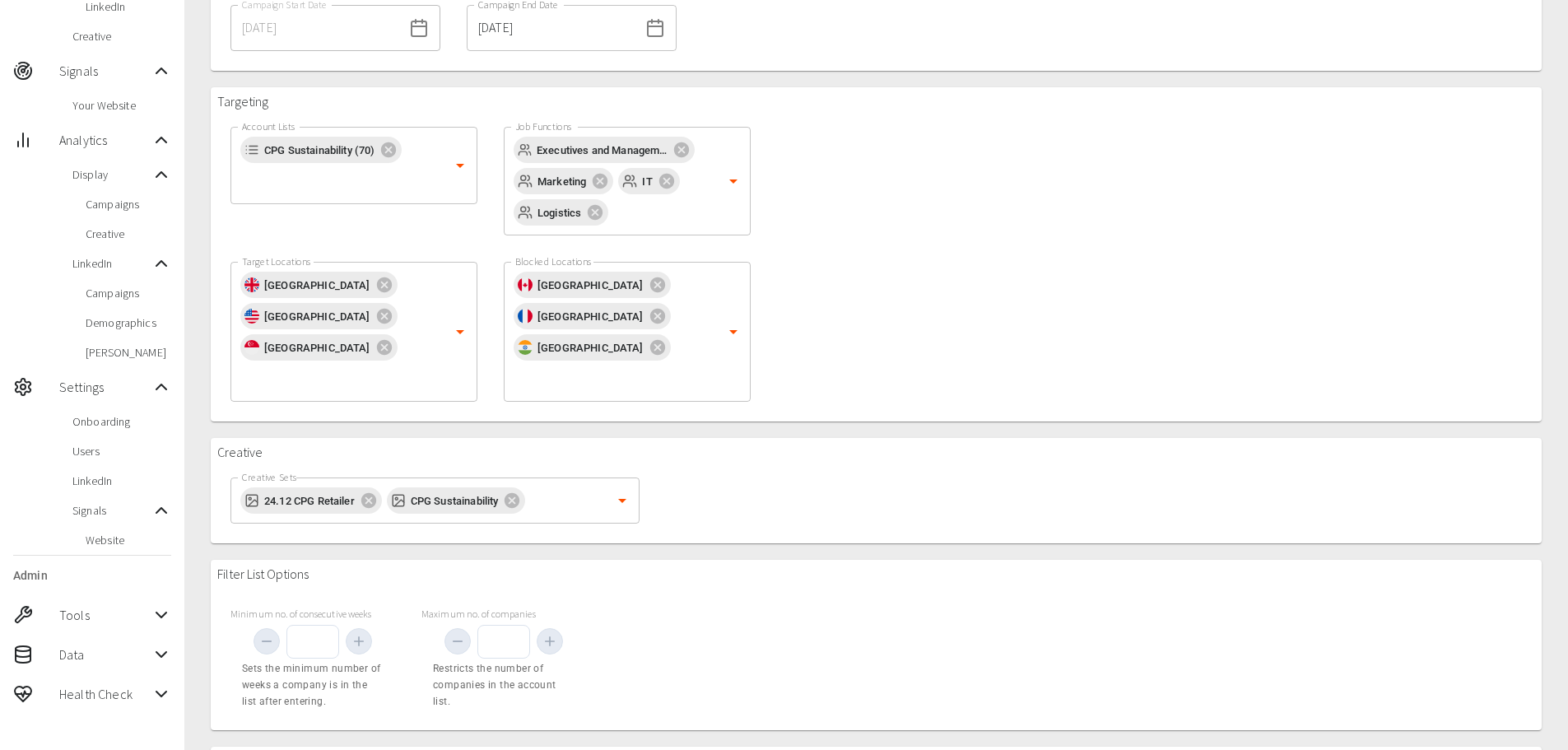
scroll to position [247, 0]
